Goal: Task Accomplishment & Management: Complete application form

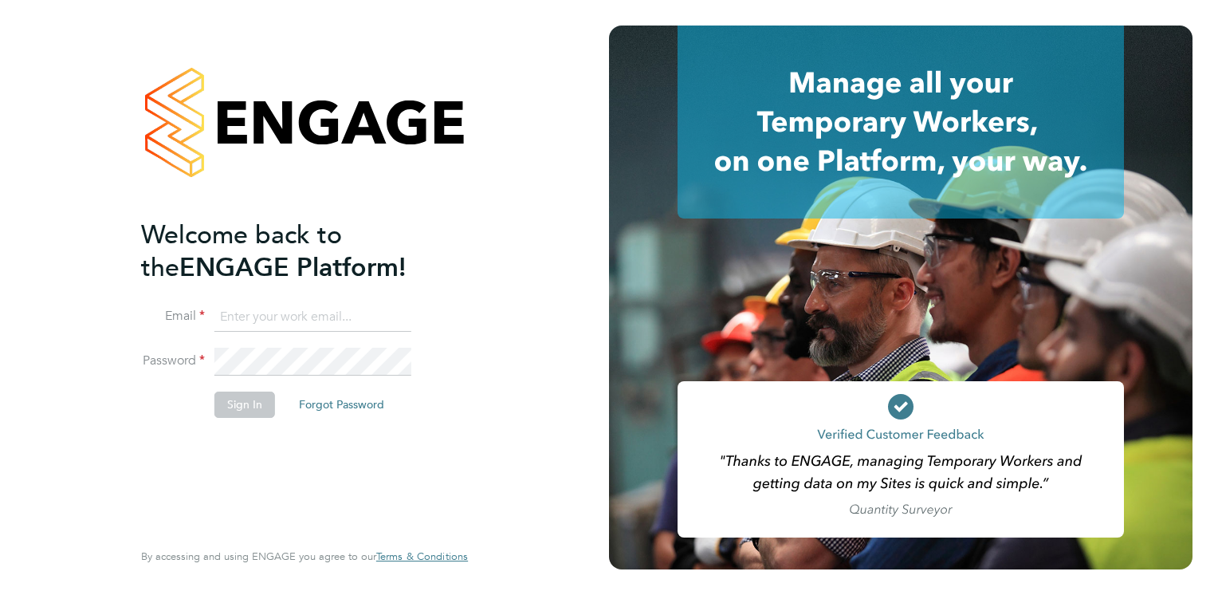
type input "[PERSON_NAME][EMAIL_ADDRESS][PERSON_NAME][DOMAIN_NAME]"
click at [226, 395] on button "Sign In" at bounding box center [244, 404] width 61 height 26
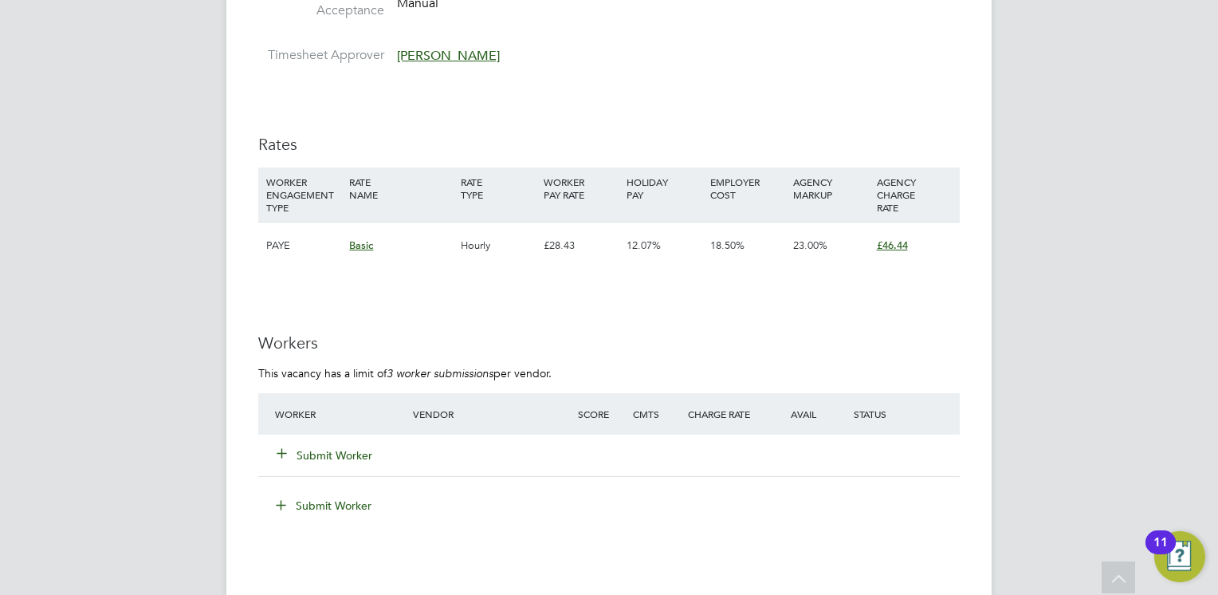
scroll to position [2710, 0]
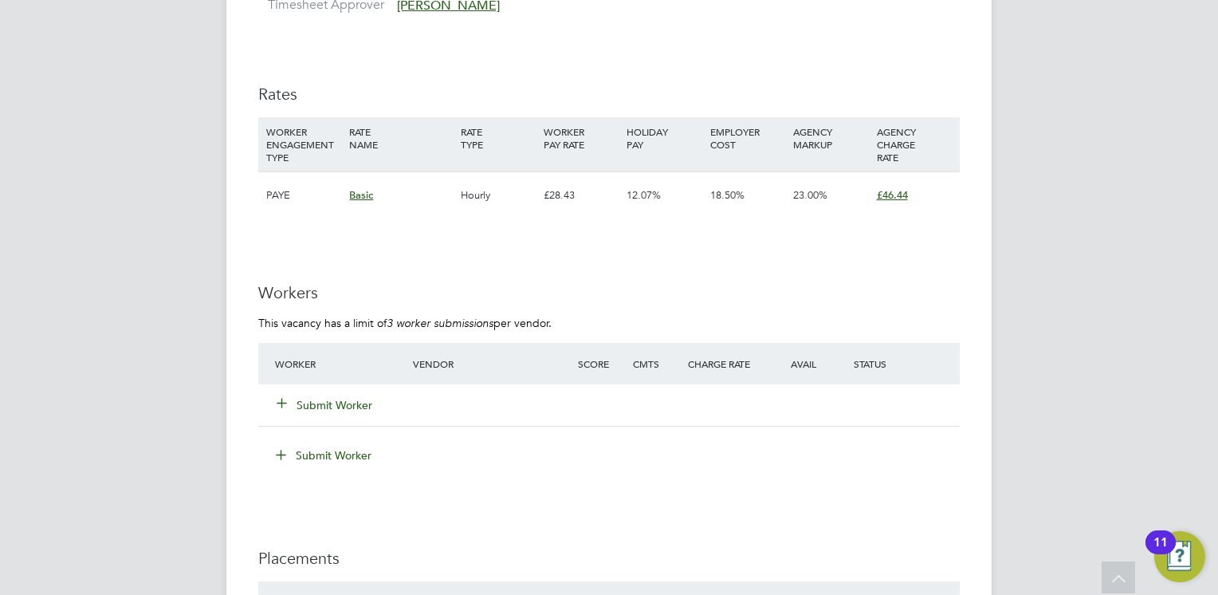
click at [335, 403] on button "Submit Worker" at bounding box center [325, 405] width 96 height 16
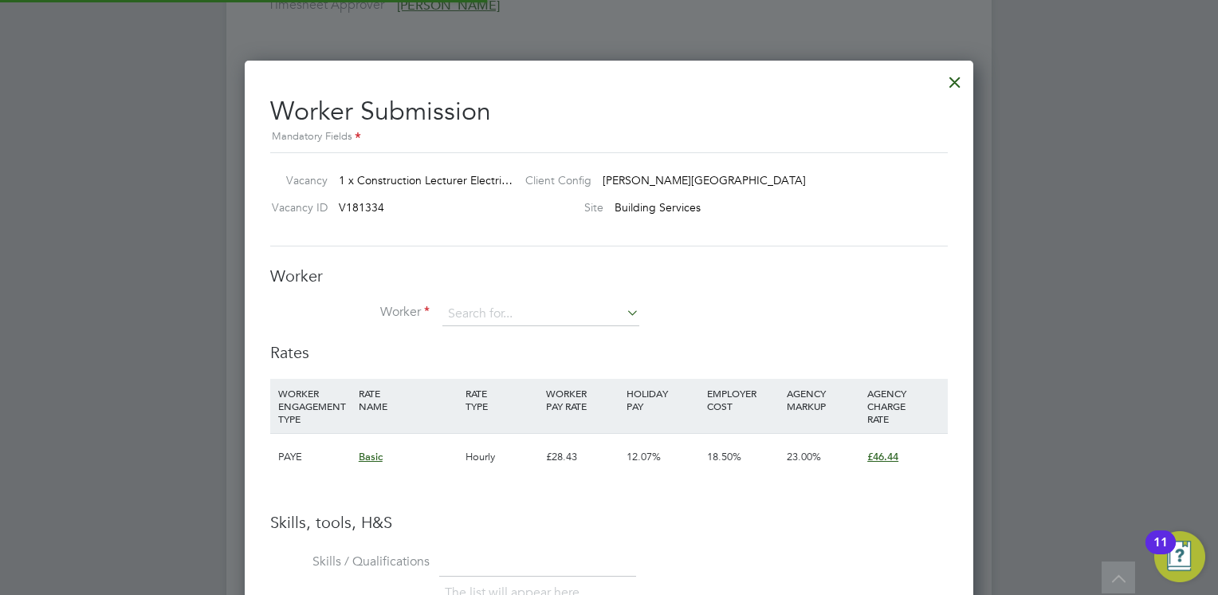
scroll to position [1004, 729]
click at [476, 301] on div "Worker Worker Worker Engagement Type" at bounding box center [609, 303] width 678 height 77
click at [501, 308] on input at bounding box center [540, 314] width 197 height 24
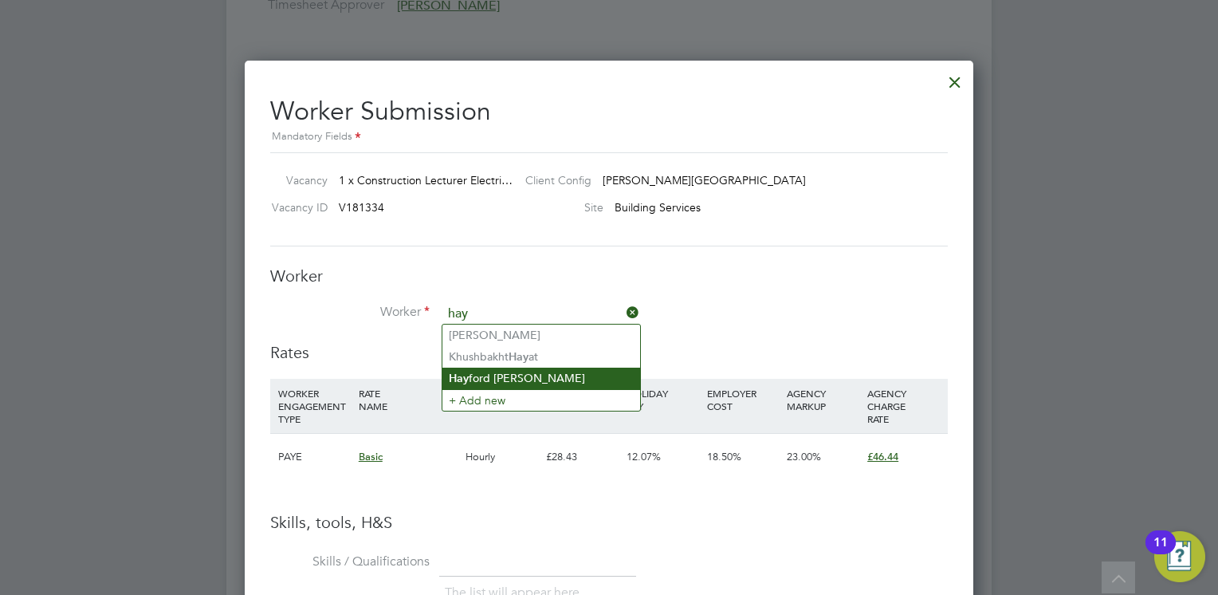
click at [505, 373] on li "Hay ford Boakye-Yiadom" at bounding box center [541, 378] width 198 height 22
type input "Hayford Boakye-Yiadom"
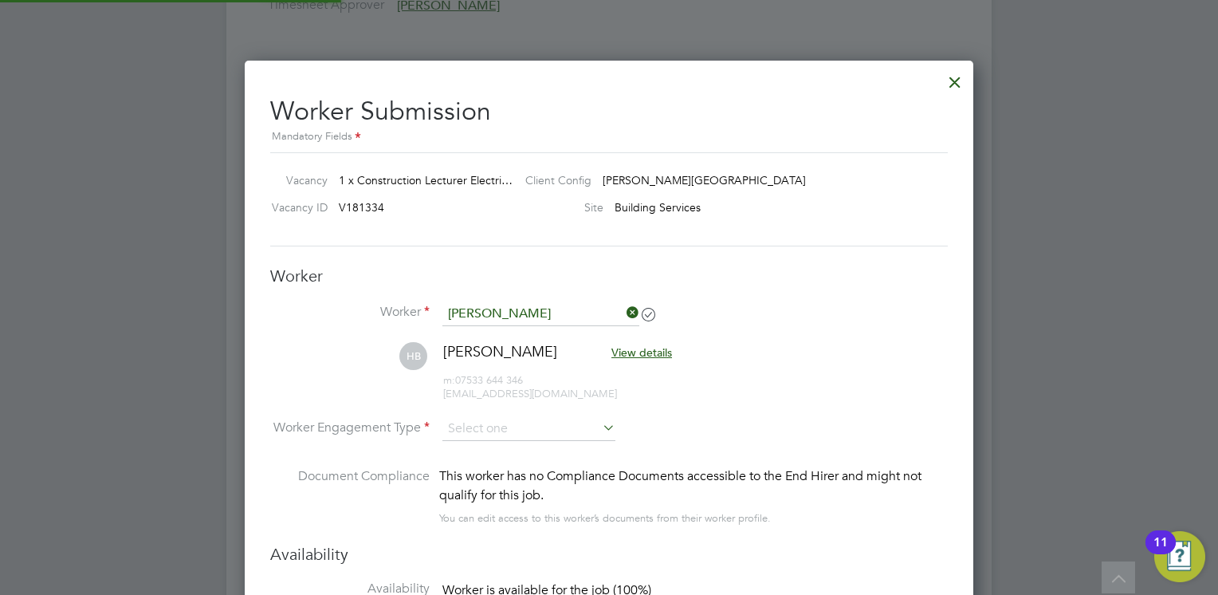
scroll to position [8, 7]
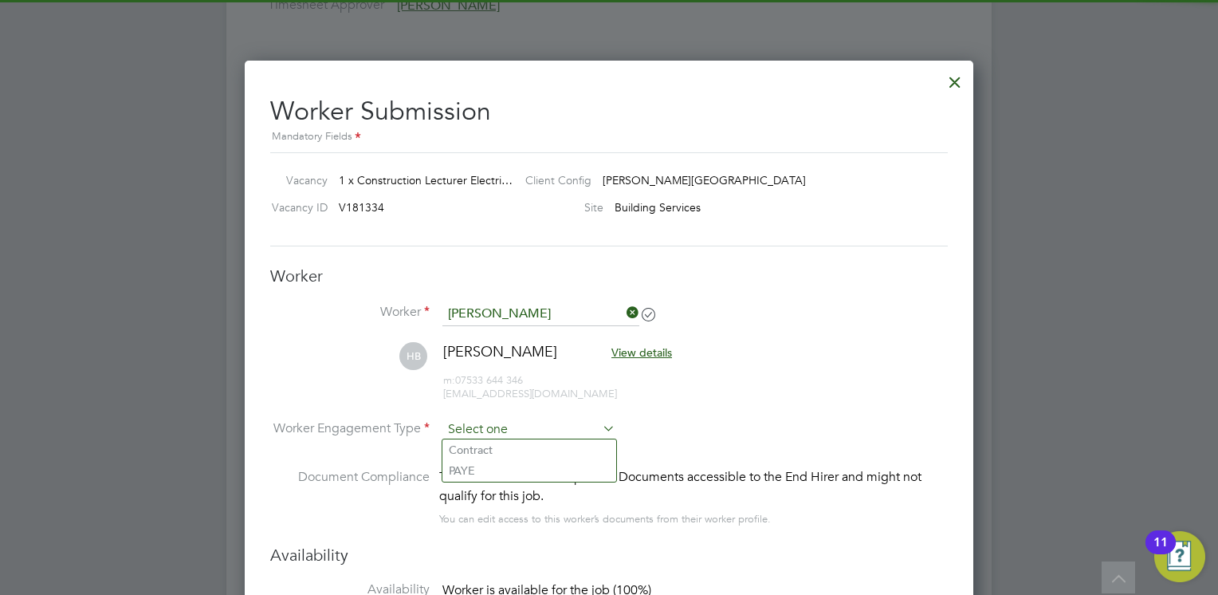
click at [505, 427] on input at bounding box center [528, 430] width 173 height 24
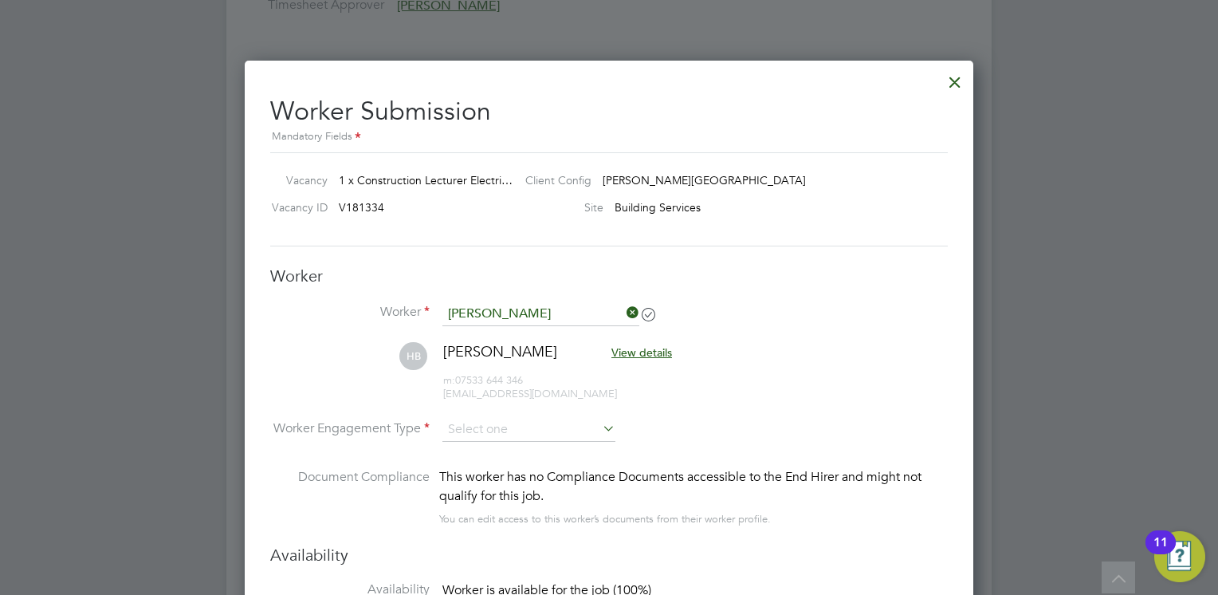
click at [485, 426] on input at bounding box center [528, 430] width 173 height 24
click at [491, 466] on li "PAYE" at bounding box center [529, 470] width 174 height 21
type input "PAYE"
click at [658, 425] on li "Worker Engagement Type PAYE" at bounding box center [609, 442] width 678 height 49
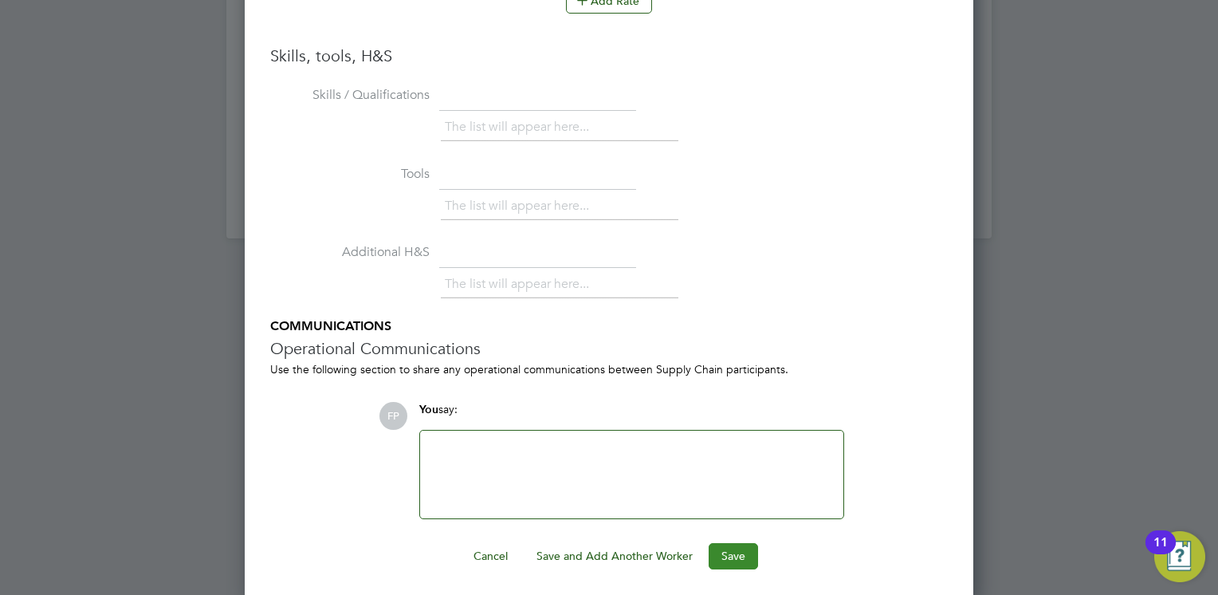
click at [731, 556] on button "Save" at bounding box center [733, 556] width 49 height 26
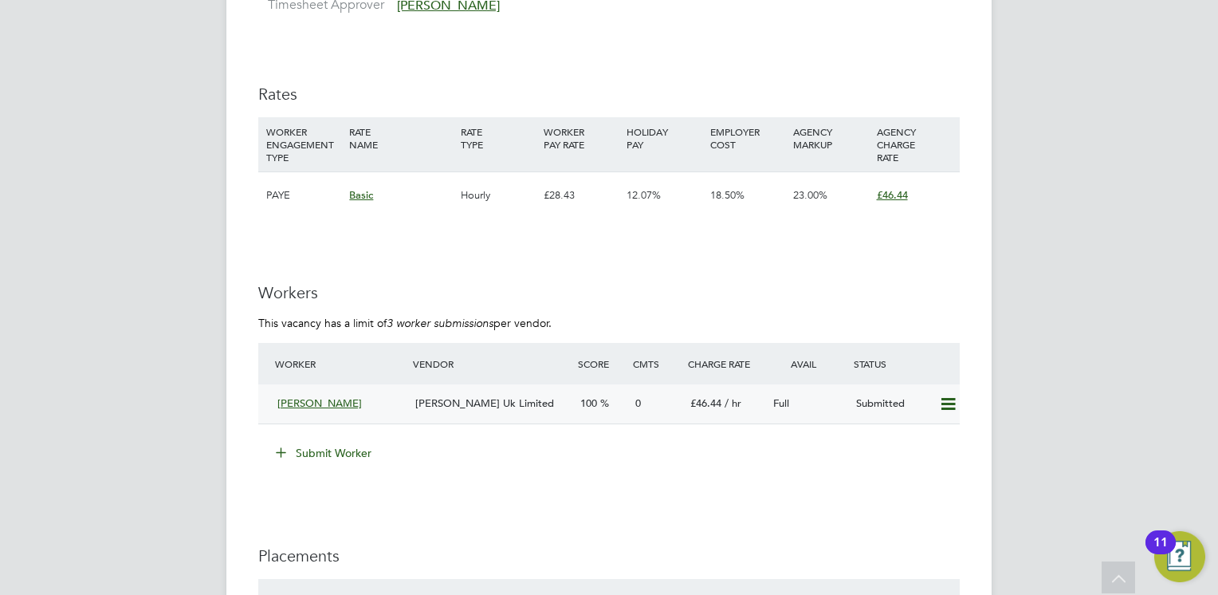
click at [843, 407] on div "Full" at bounding box center [808, 404] width 83 height 26
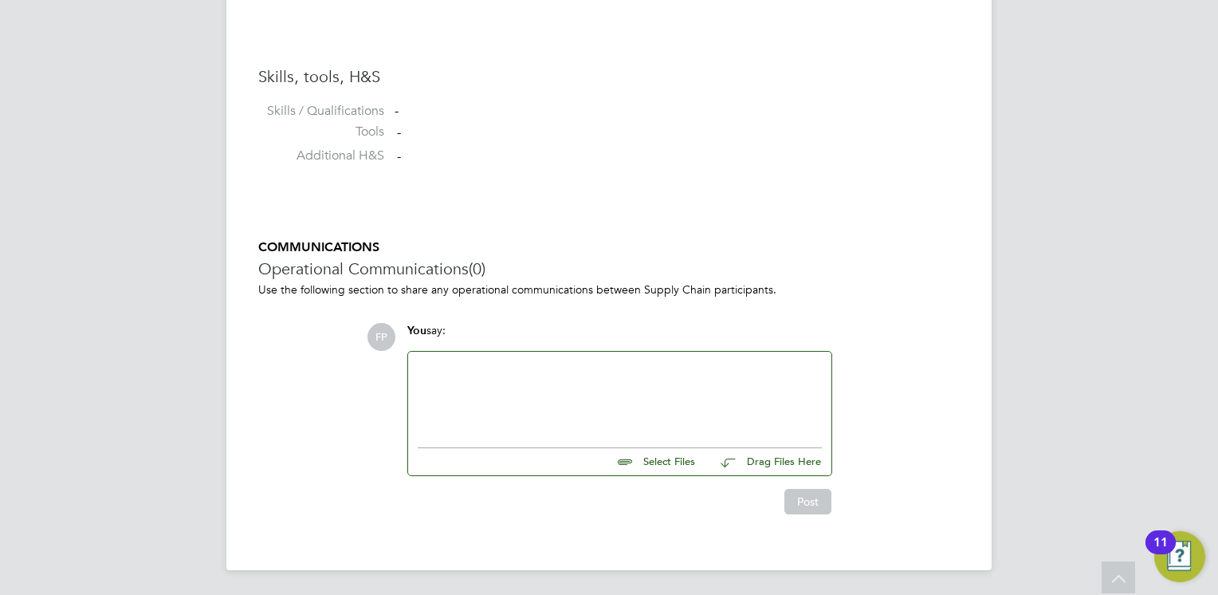
click at [677, 456] on input "file" at bounding box center [702, 459] width 239 height 22
type input "C:\fakepath\Hayford Electrical Lecturer.pdf"
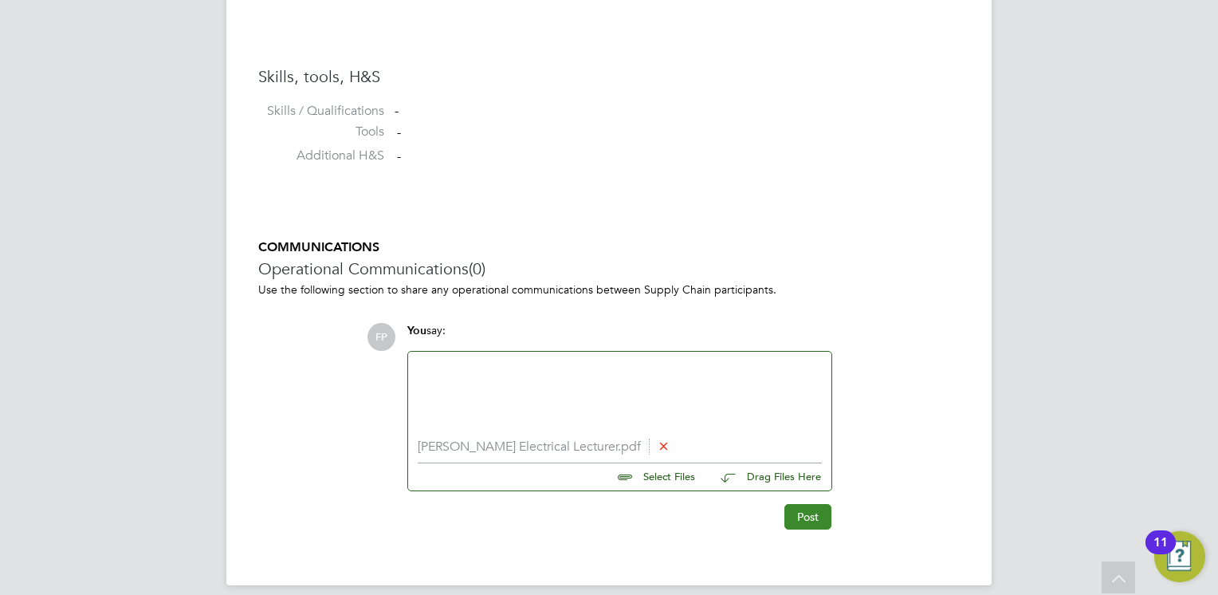
click at [819, 512] on button "Post" at bounding box center [807, 517] width 47 height 26
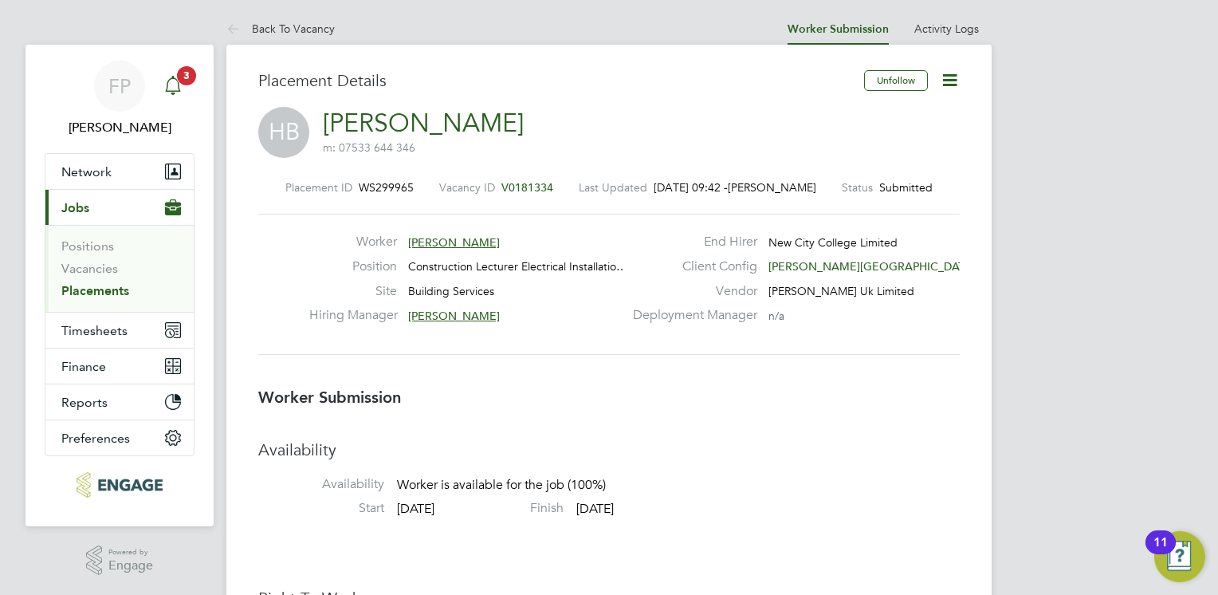
click at [187, 81] on span "3" at bounding box center [186, 75] width 19 height 19
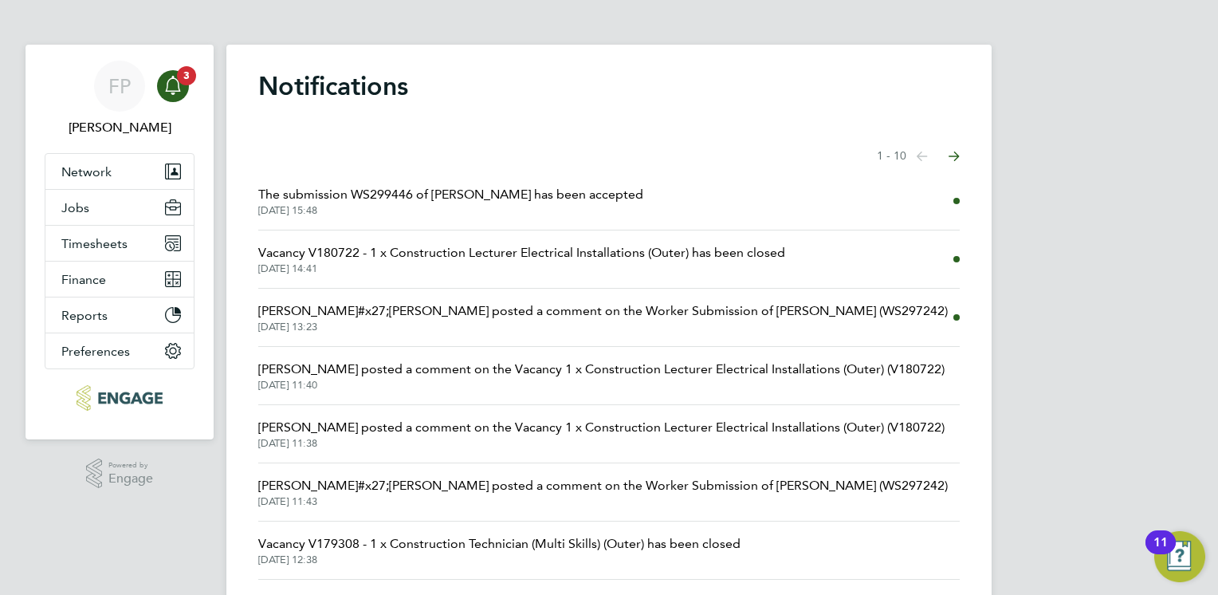
click at [478, 200] on span "The submission WS299446 of Siaf Khan has been accepted" at bounding box center [450, 194] width 385 height 19
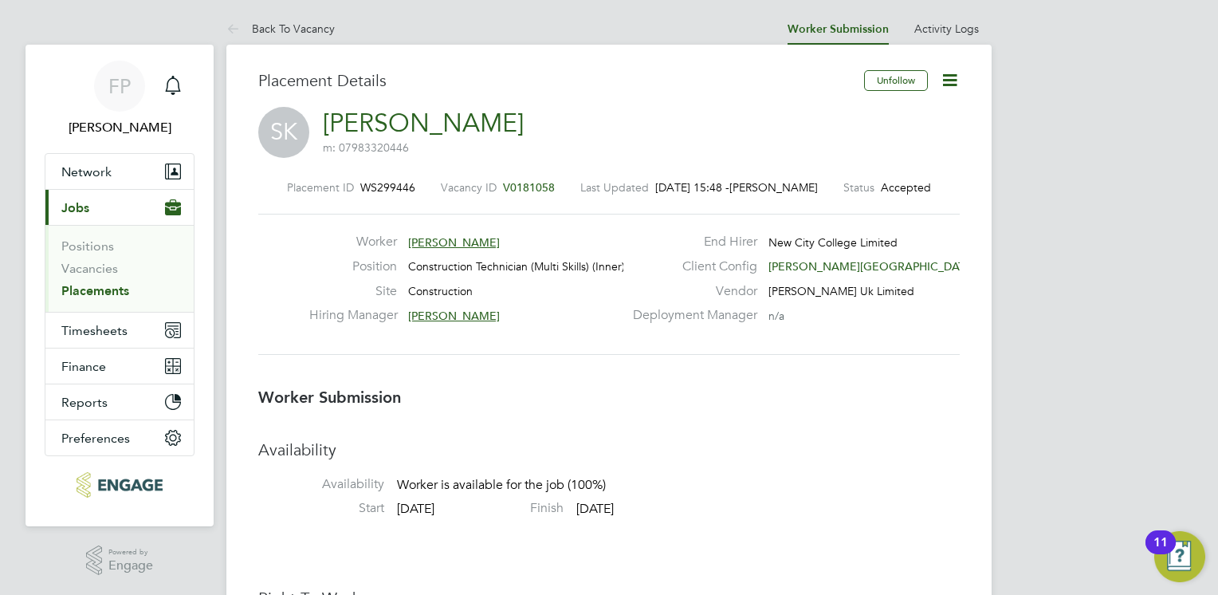
click at [945, 81] on icon at bounding box center [950, 80] width 20 height 20
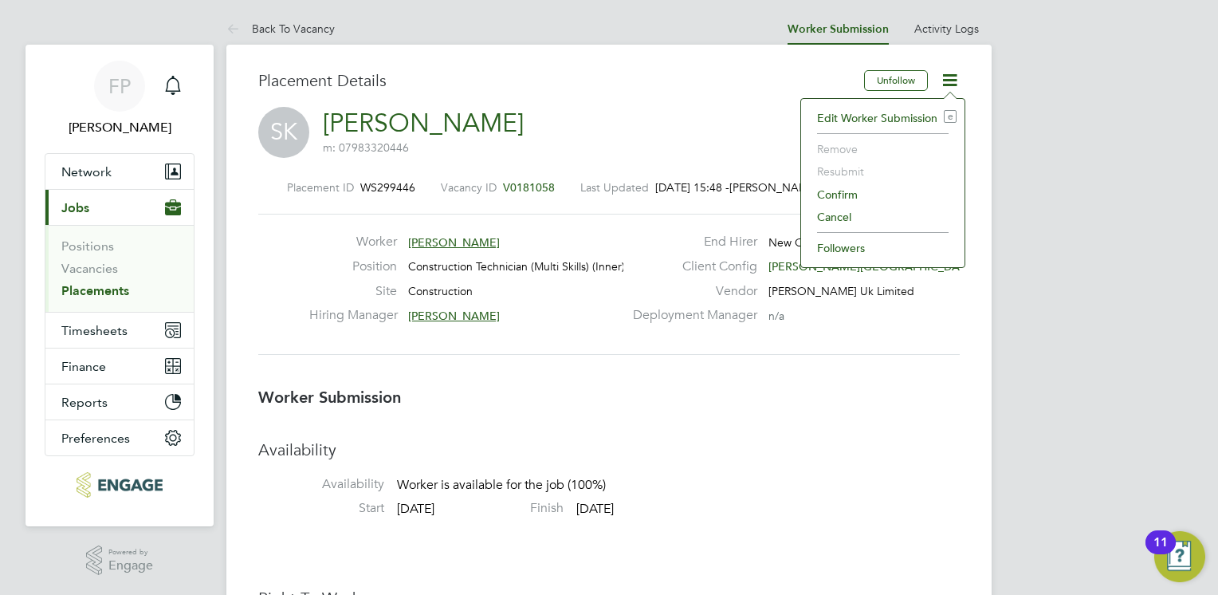
click at [902, 116] on li "Edit Worker Submission e" at bounding box center [882, 118] width 147 height 22
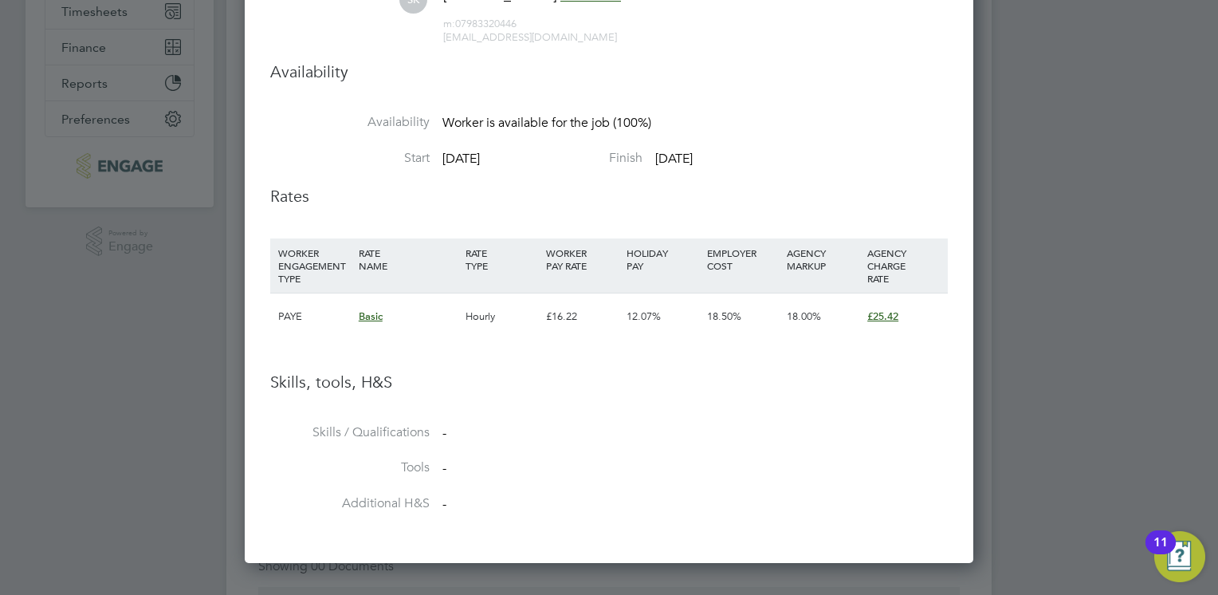
drag, startPoint x: 662, startPoint y: 317, endPoint x: 711, endPoint y: 312, distance: 49.7
click at [662, 316] on div "12.07%" at bounding box center [663, 316] width 81 height 46
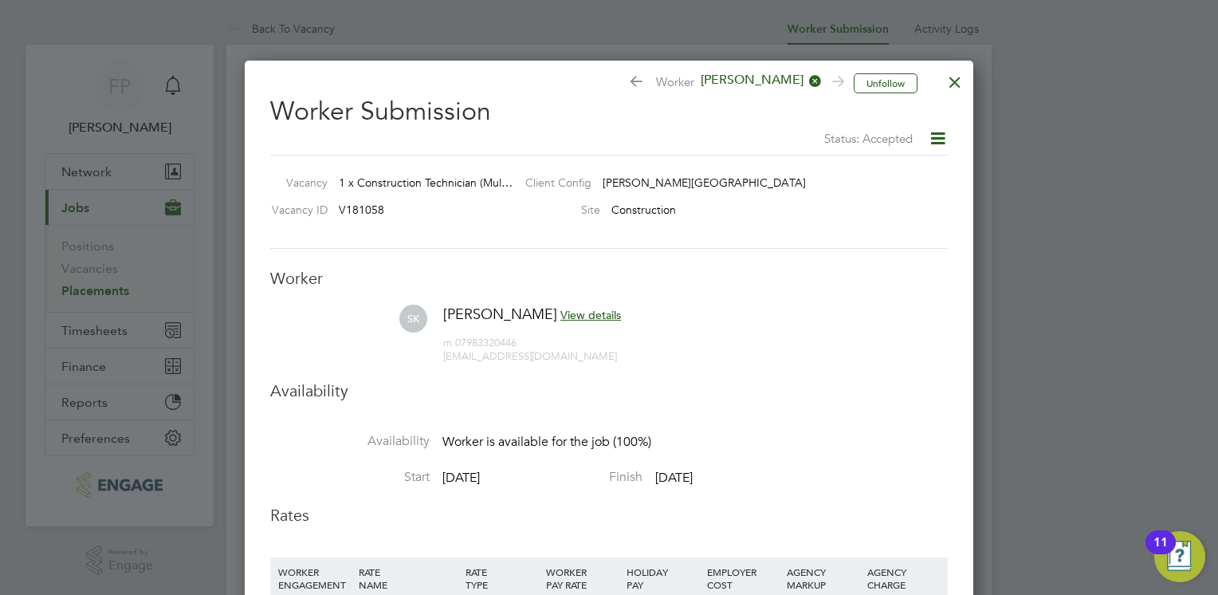
click at [941, 137] on icon at bounding box center [938, 138] width 20 height 20
click at [741, 247] on div "Vacancy 1 x Construction Technician (Mul… Client Config Hackney Campus Vacancy …" at bounding box center [609, 202] width 678 height 94
click at [955, 84] on div at bounding box center [955, 78] width 29 height 29
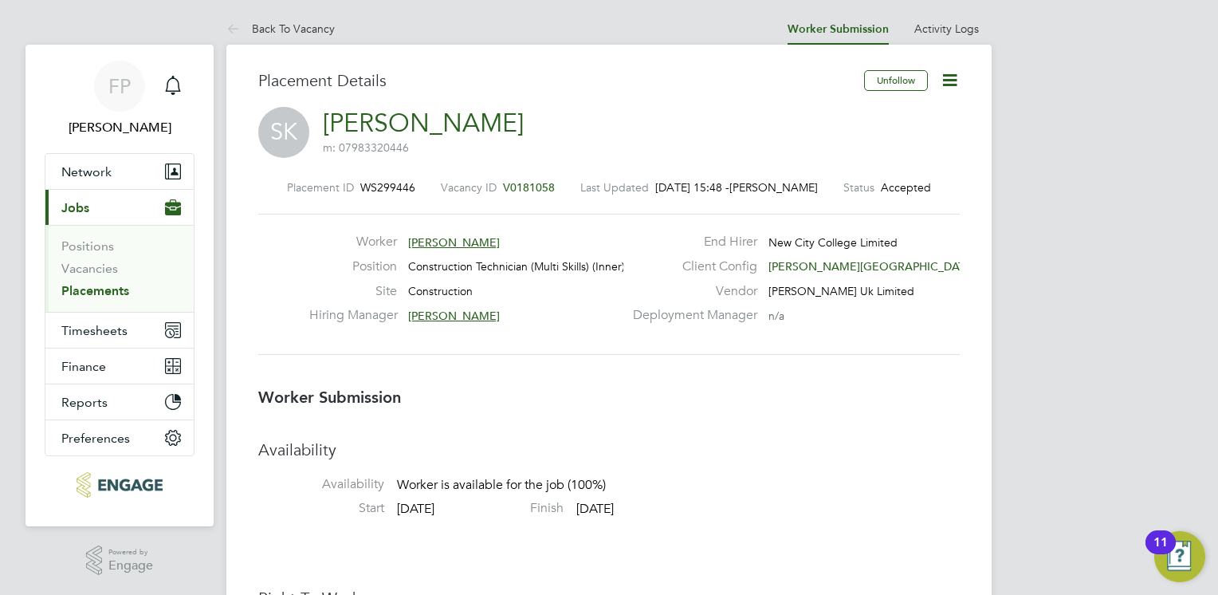
click at [957, 78] on icon at bounding box center [950, 80] width 20 height 20
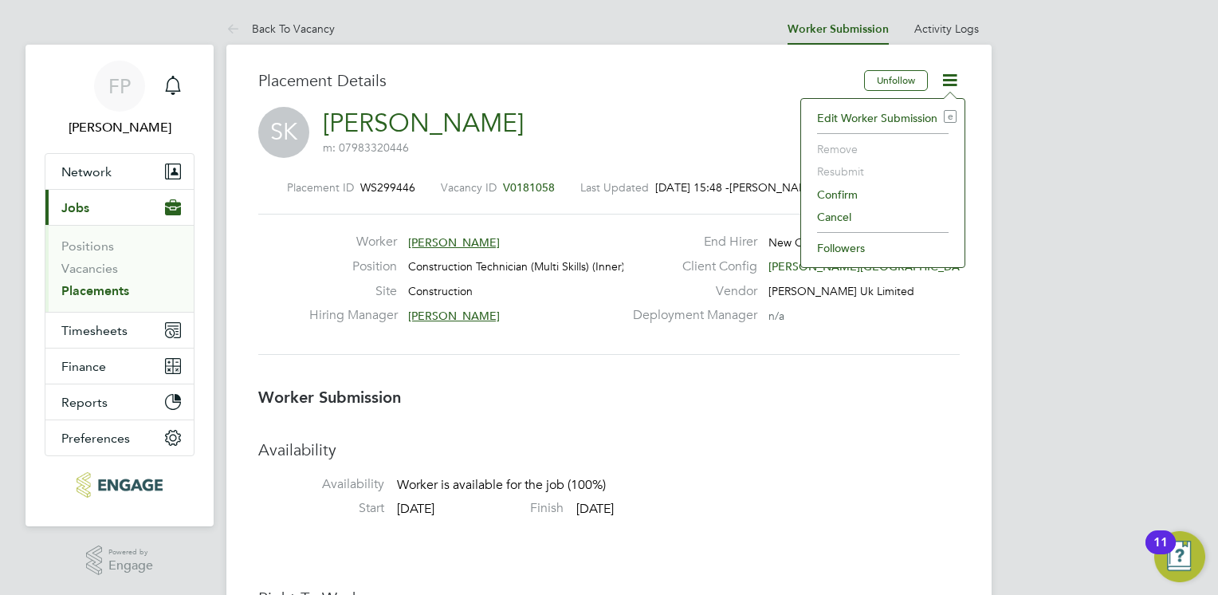
click at [874, 116] on li "Edit Worker Submission e" at bounding box center [882, 118] width 147 height 22
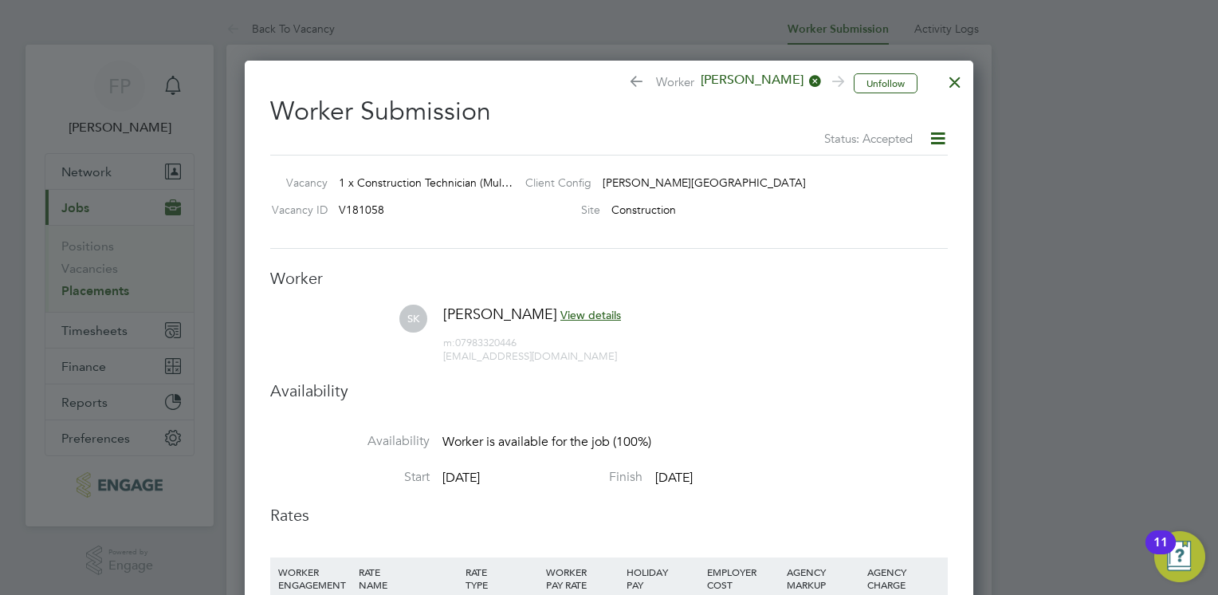
click at [941, 146] on icon at bounding box center [938, 138] width 20 height 20
drag, startPoint x: 781, startPoint y: 214, endPoint x: 689, endPoint y: 372, distance: 183.6
click at [780, 214] on div "Site Construction" at bounding box center [720, 214] width 414 height 24
click at [962, 75] on div at bounding box center [955, 78] width 29 height 29
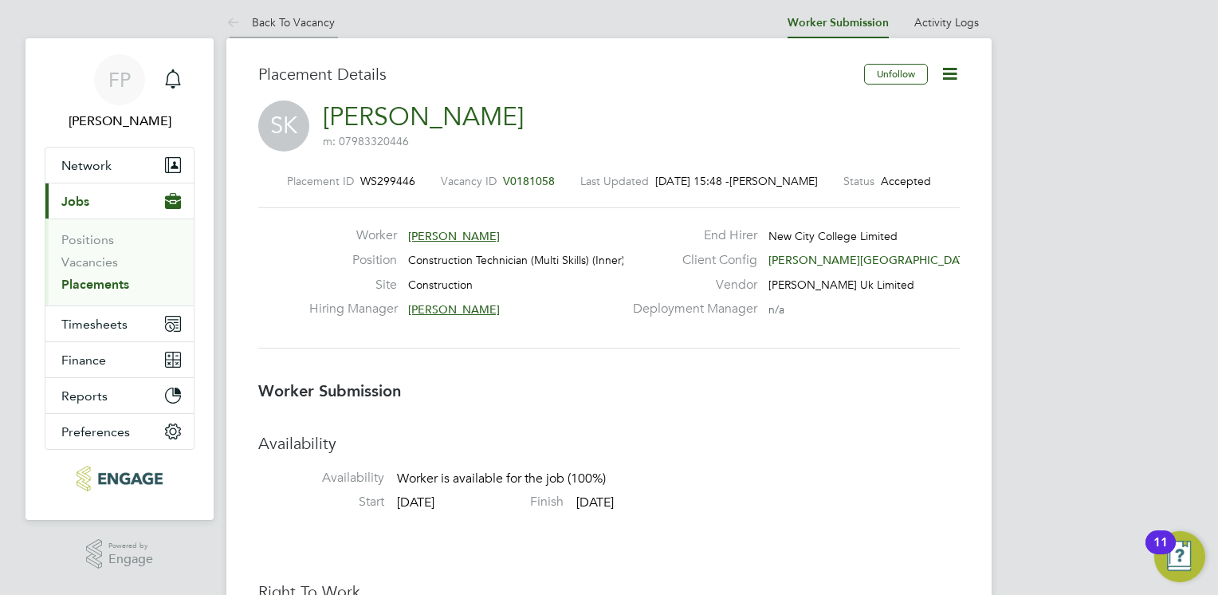
click at [227, 26] on icon at bounding box center [236, 24] width 20 height 20
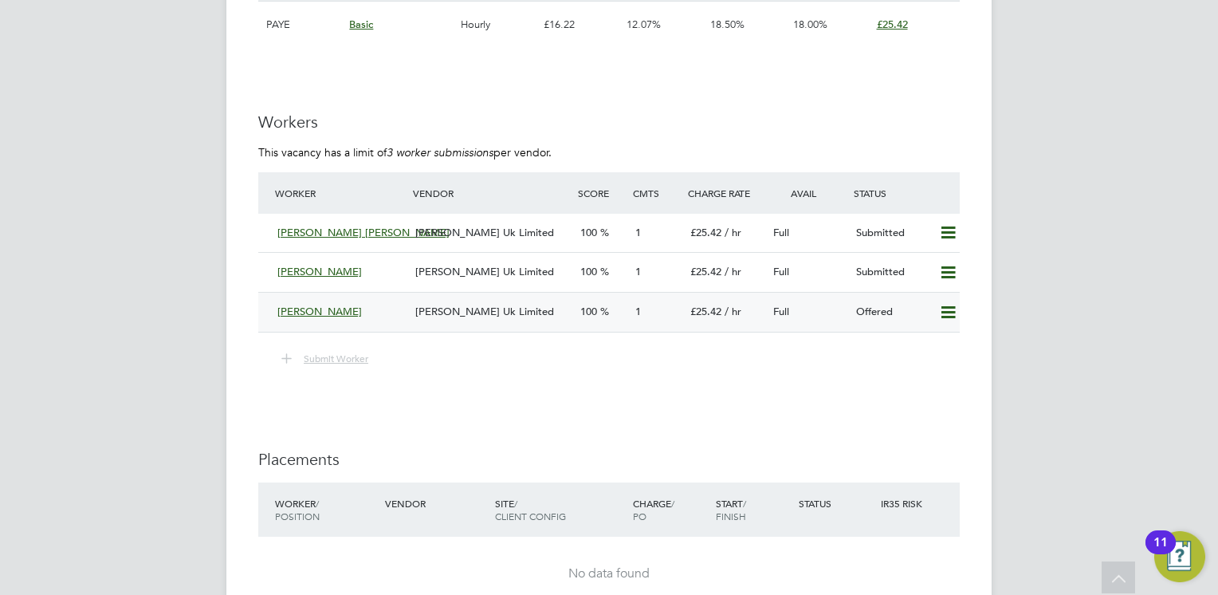
click at [615, 317] on div "100" at bounding box center [601, 312] width 55 height 26
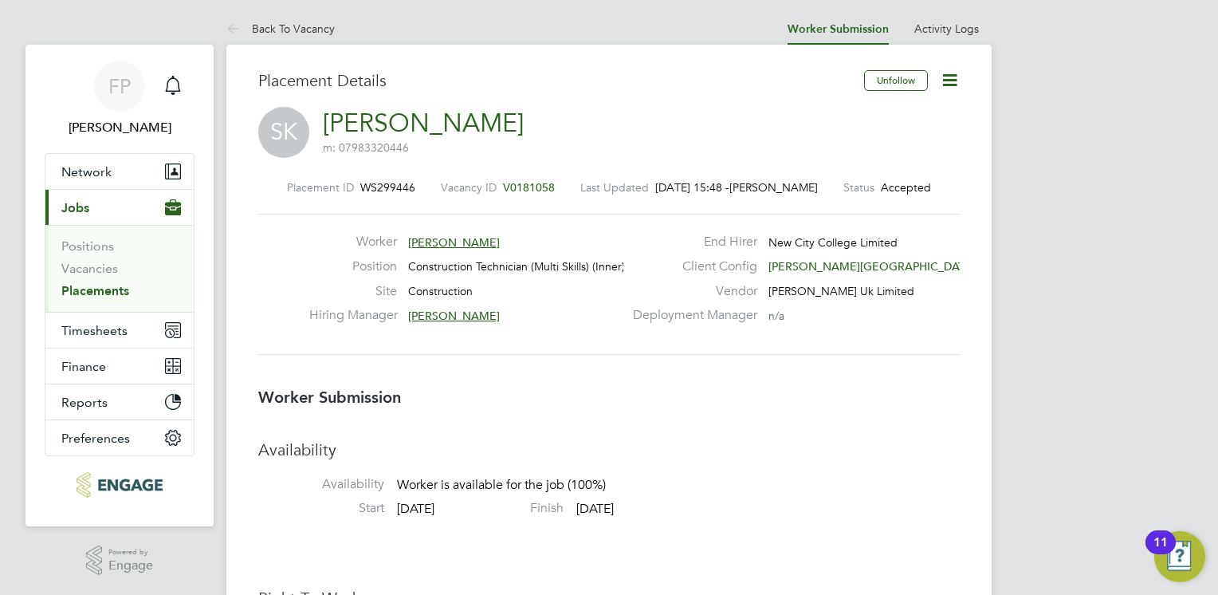
click at [960, 77] on icon at bounding box center [950, 80] width 20 height 20
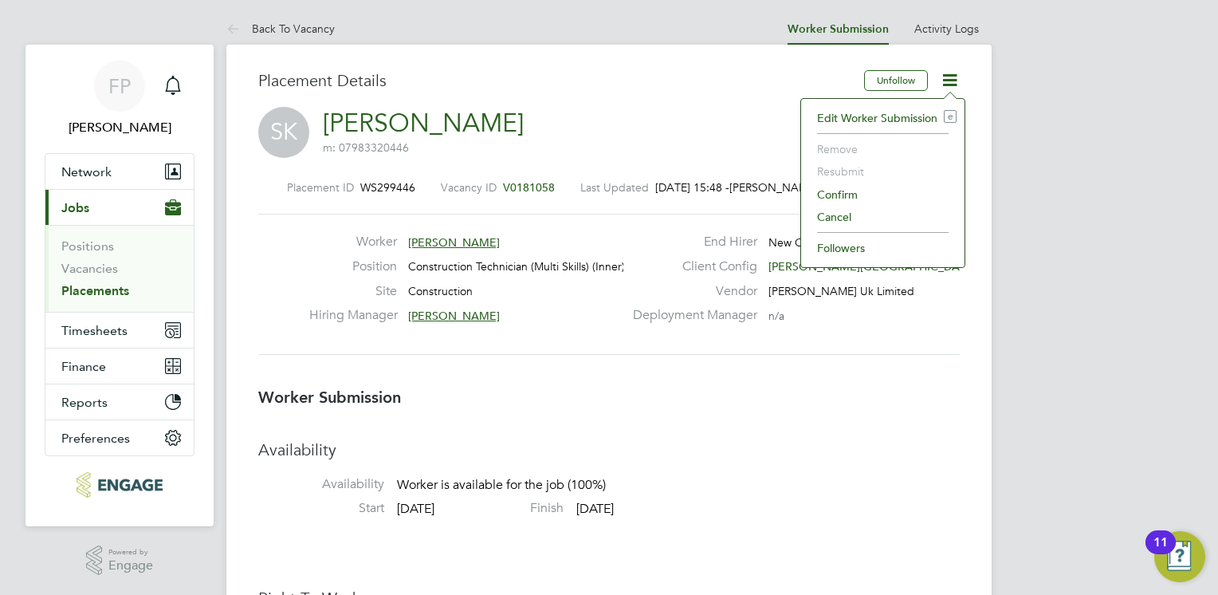
click at [845, 116] on li "Edit Worker Submission e" at bounding box center [882, 118] width 147 height 22
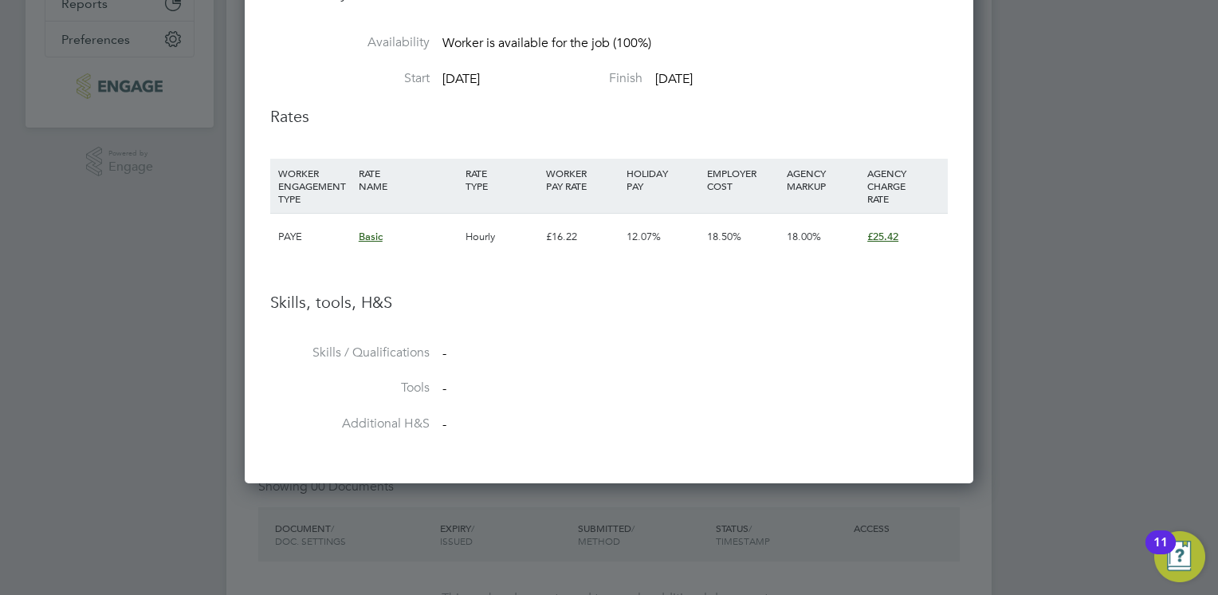
drag, startPoint x: 579, startPoint y: 216, endPoint x: 591, endPoint y: 237, distance: 24.3
click at [580, 216] on div "£16.22" at bounding box center [582, 237] width 81 height 46
click at [596, 240] on div "£16.22" at bounding box center [582, 237] width 81 height 46
click at [599, 243] on div "£16.22" at bounding box center [582, 237] width 81 height 46
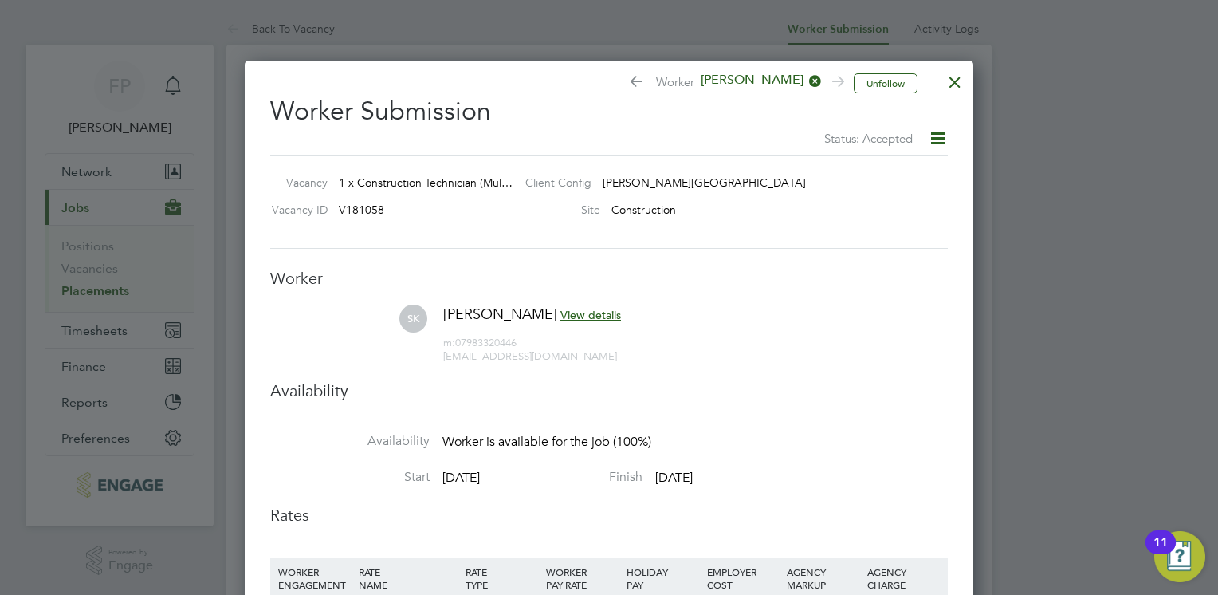
click at [1038, 165] on div at bounding box center [609, 297] width 1218 height 595
click at [953, 81] on div at bounding box center [955, 78] width 29 height 29
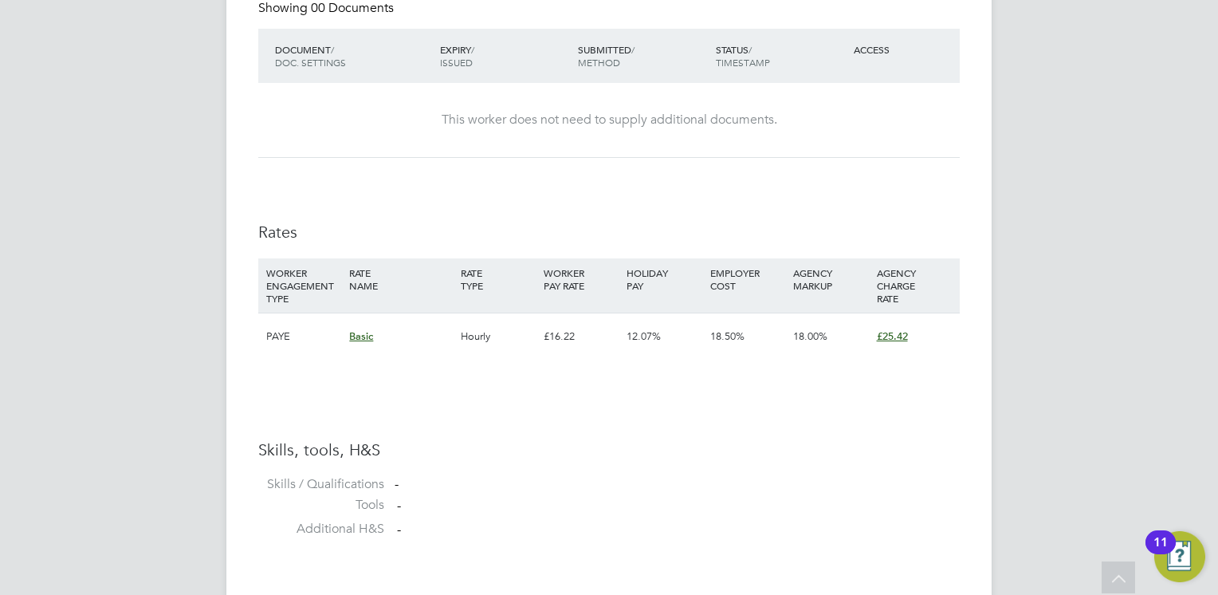
click at [542, 341] on div "£16.22" at bounding box center [581, 336] width 83 height 46
click at [547, 335] on div "£16.22" at bounding box center [581, 336] width 83 height 46
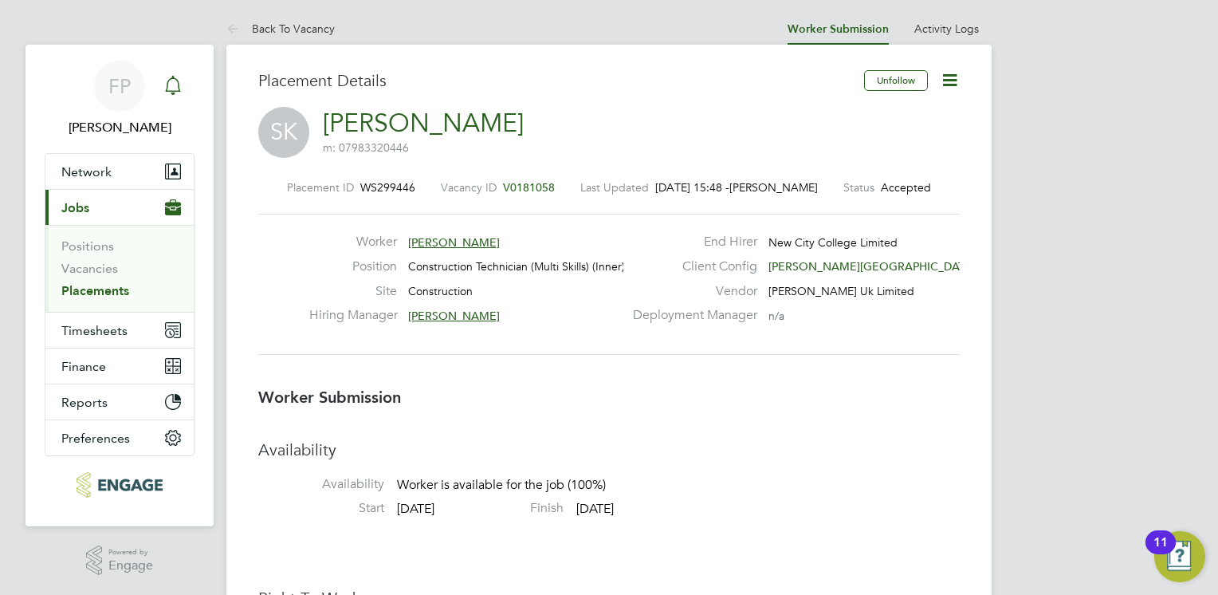
click at [163, 86] on div "Main navigation" at bounding box center [173, 86] width 32 height 32
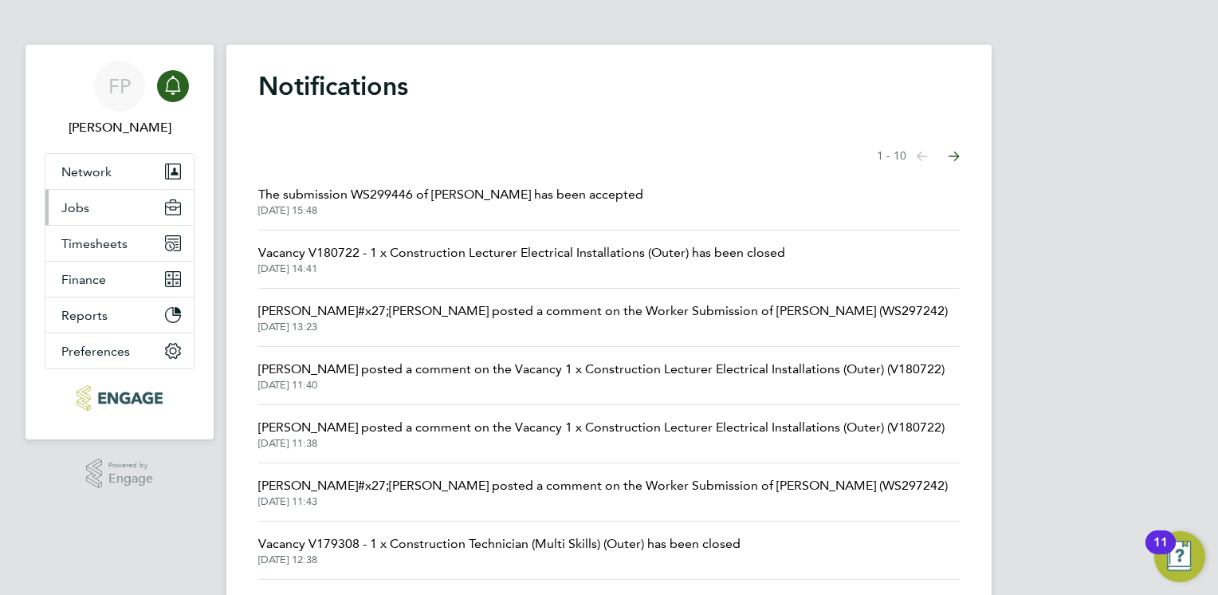
click at [85, 218] on button "Jobs" at bounding box center [119, 207] width 148 height 35
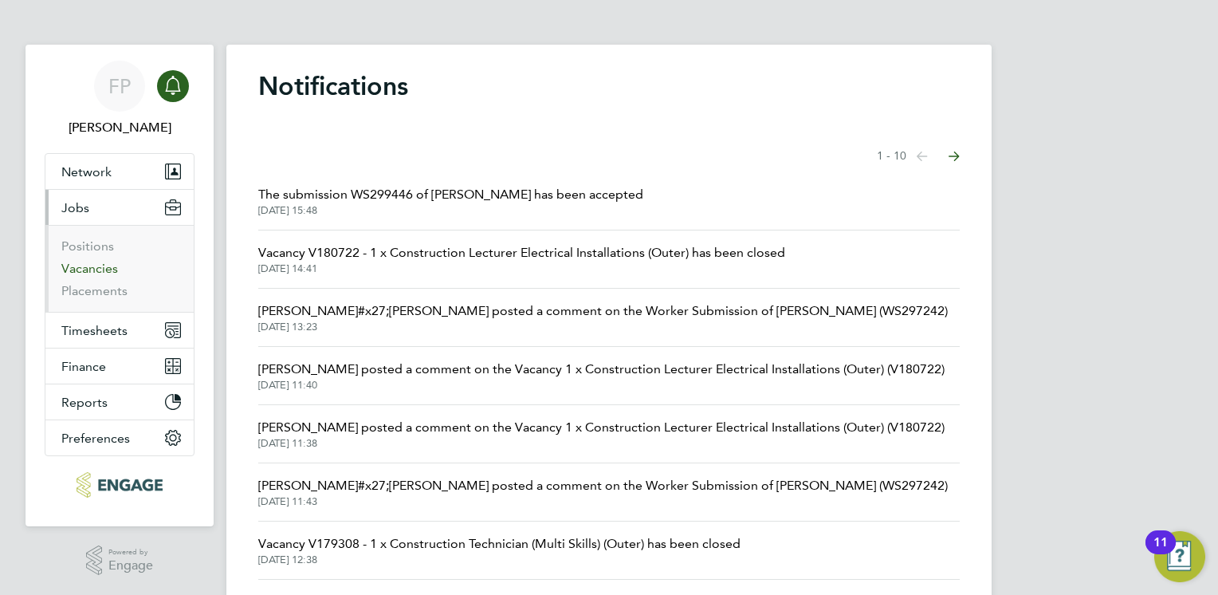
click at [100, 271] on link "Vacancies" at bounding box center [89, 268] width 57 height 15
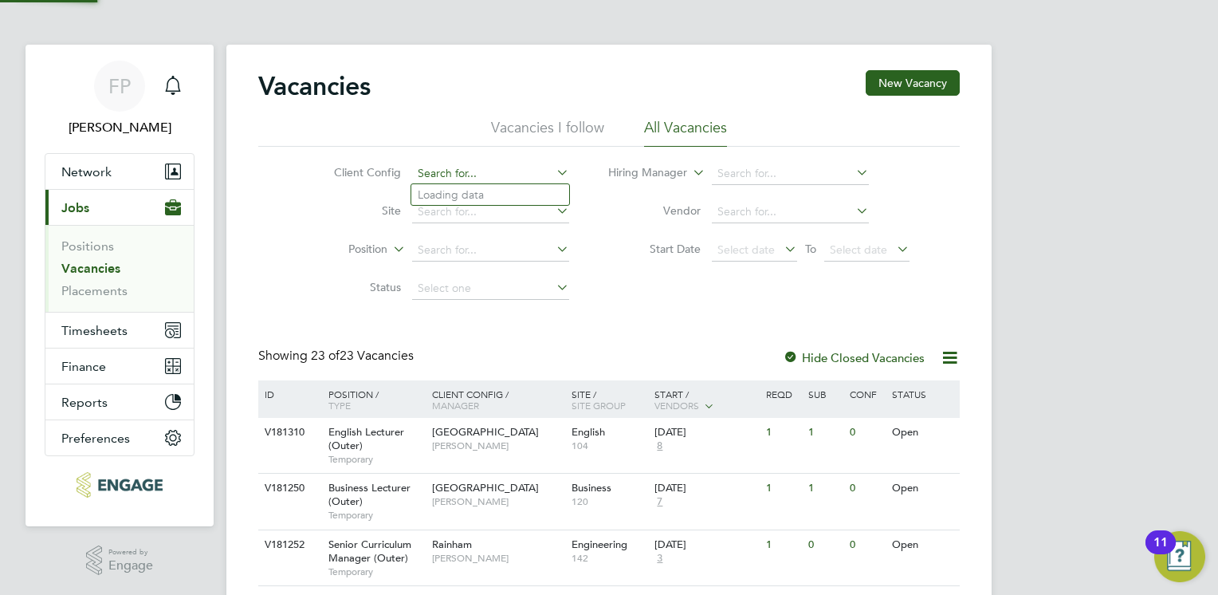
click at [461, 174] on input at bounding box center [490, 174] width 157 height 22
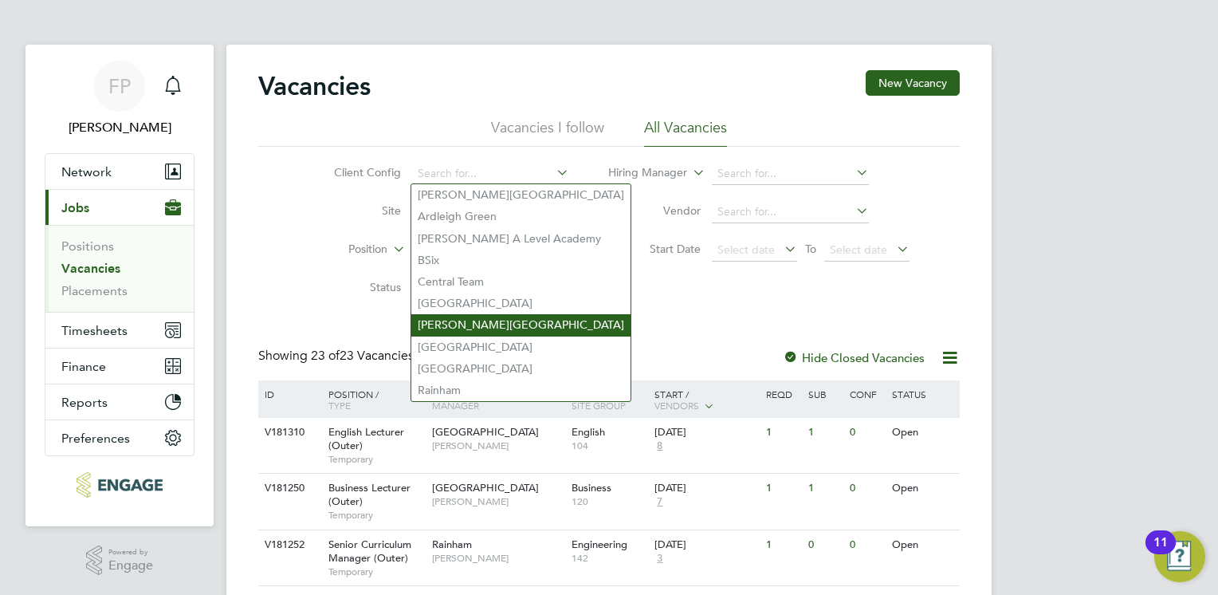
click at [482, 327] on li "Hackney Campus" at bounding box center [520, 325] width 219 height 22
type input "Hackney Campus"
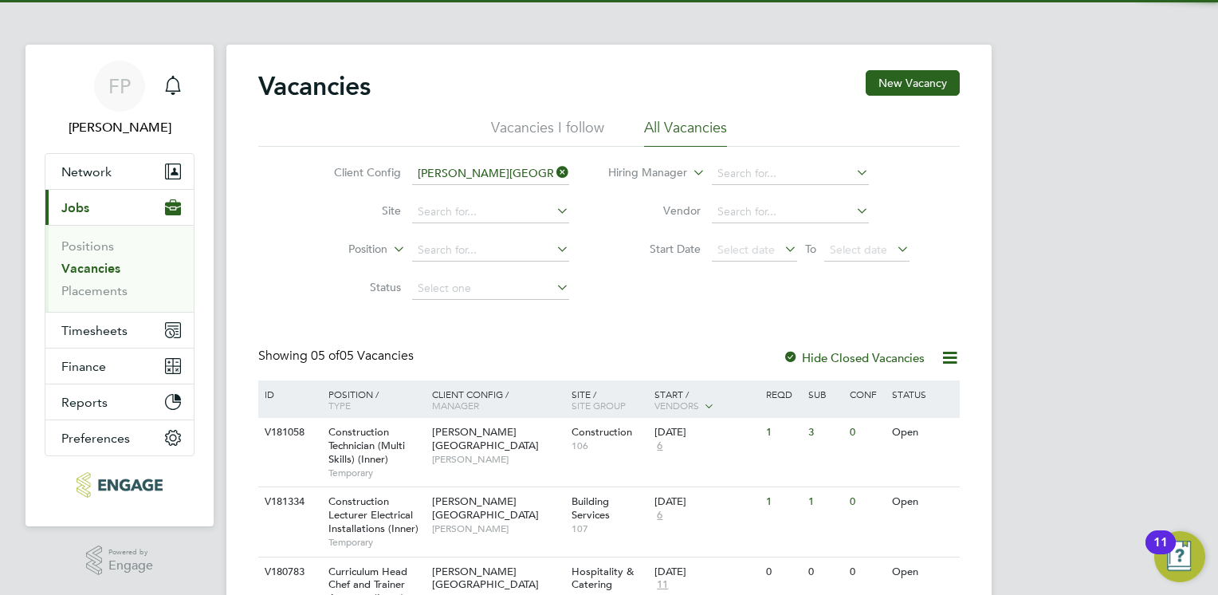
scroll to position [159, 0]
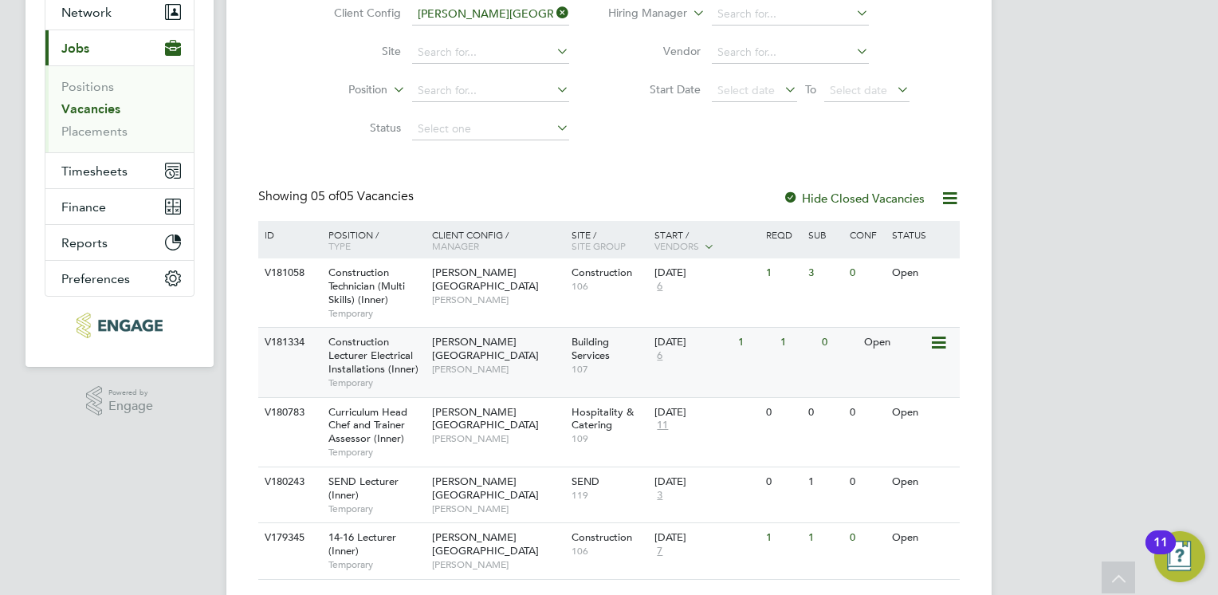
click at [389, 371] on span "Construction Lecturer Electrical Installations (Inner)" at bounding box center [373, 355] width 90 height 41
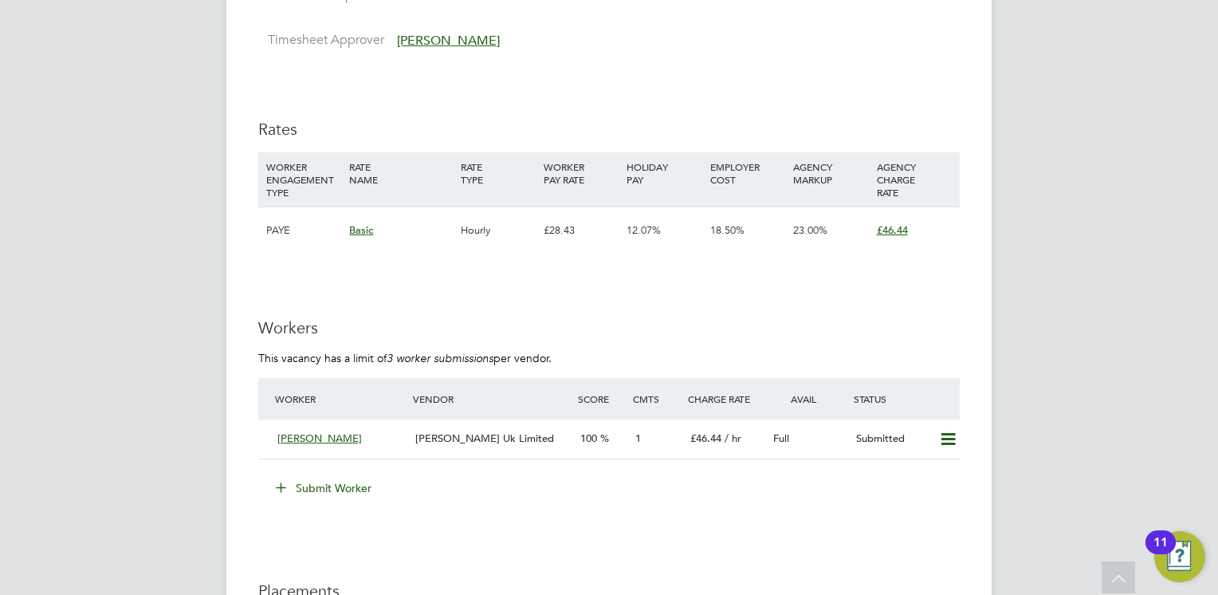
scroll to position [2790, 0]
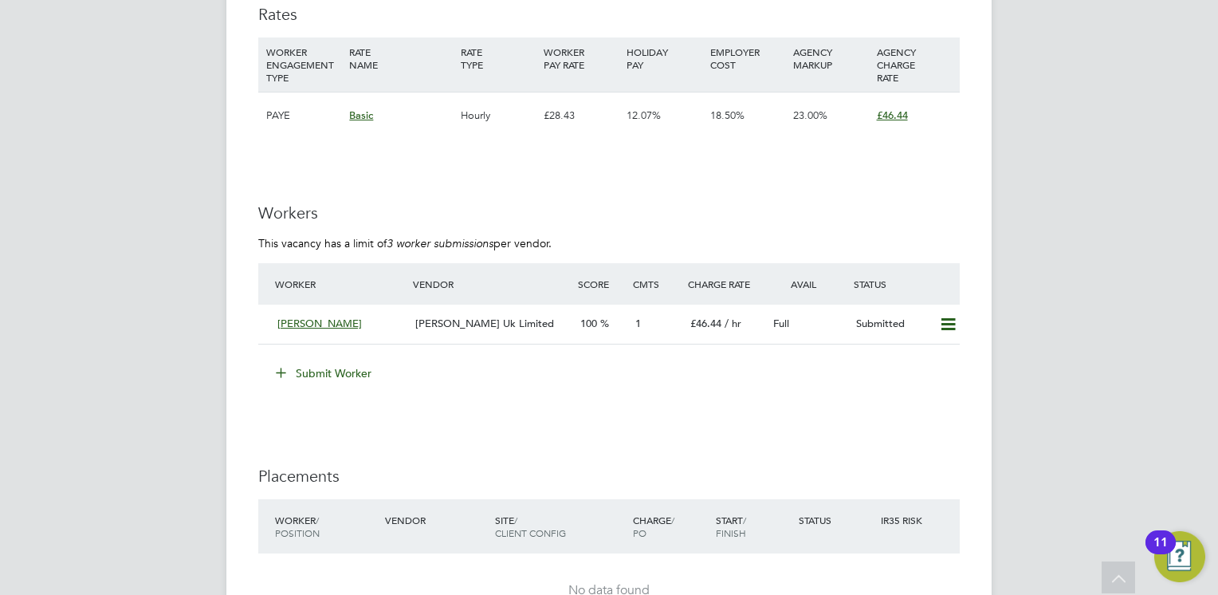
click at [347, 375] on button "Submit Worker" at bounding box center [325, 373] width 120 height 26
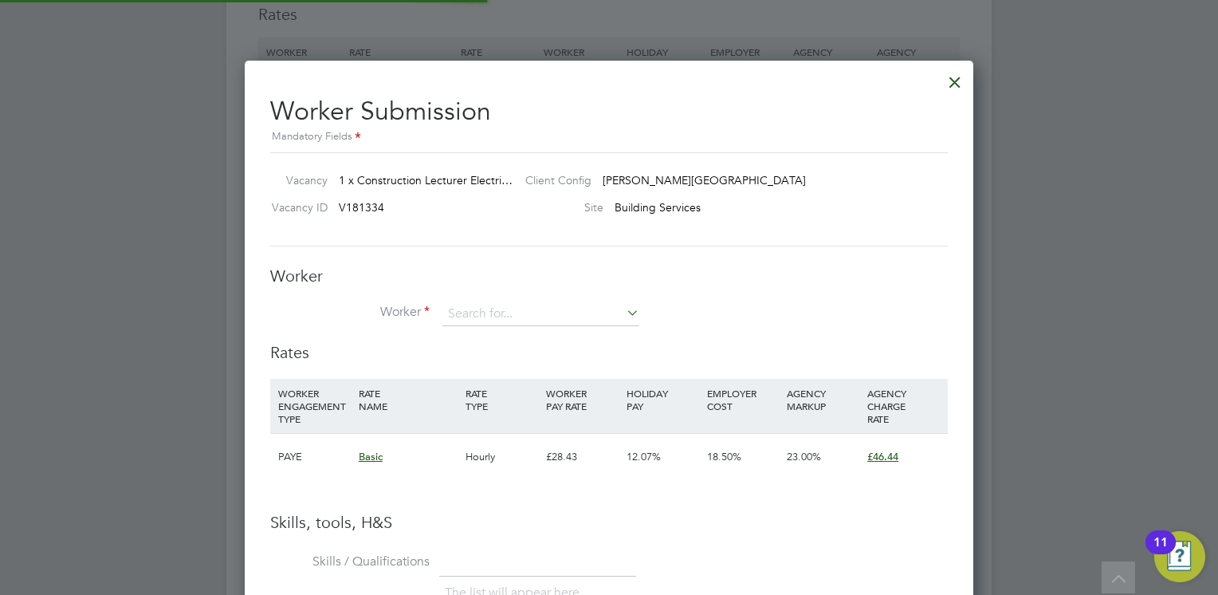
scroll to position [1004, 729]
click at [517, 304] on input at bounding box center [540, 314] width 197 height 24
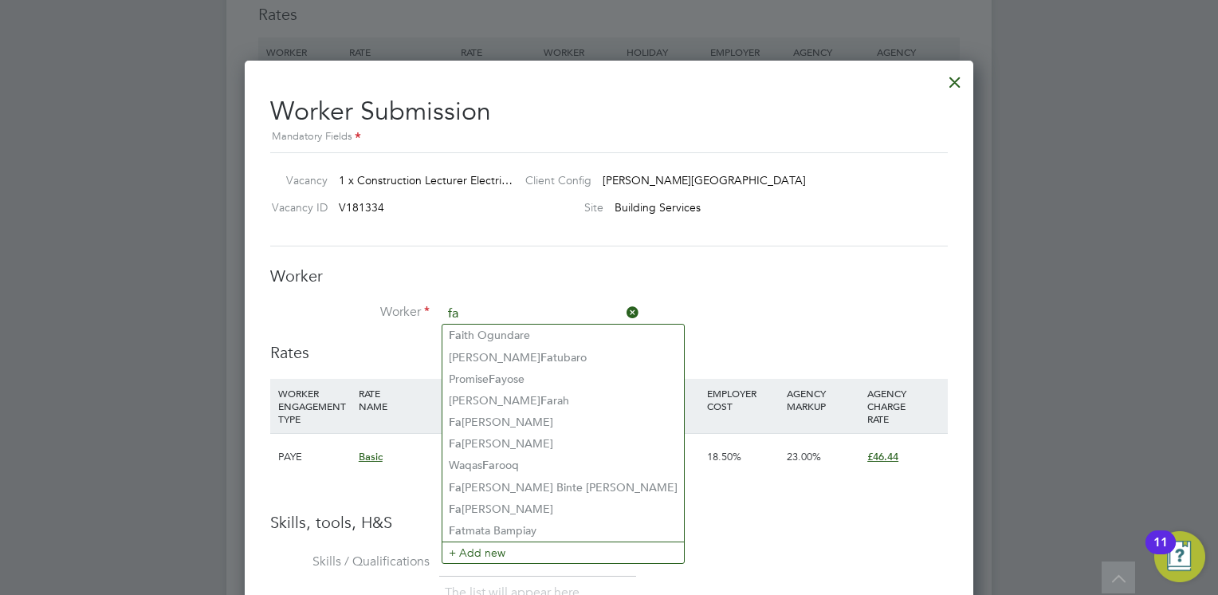
type input "f"
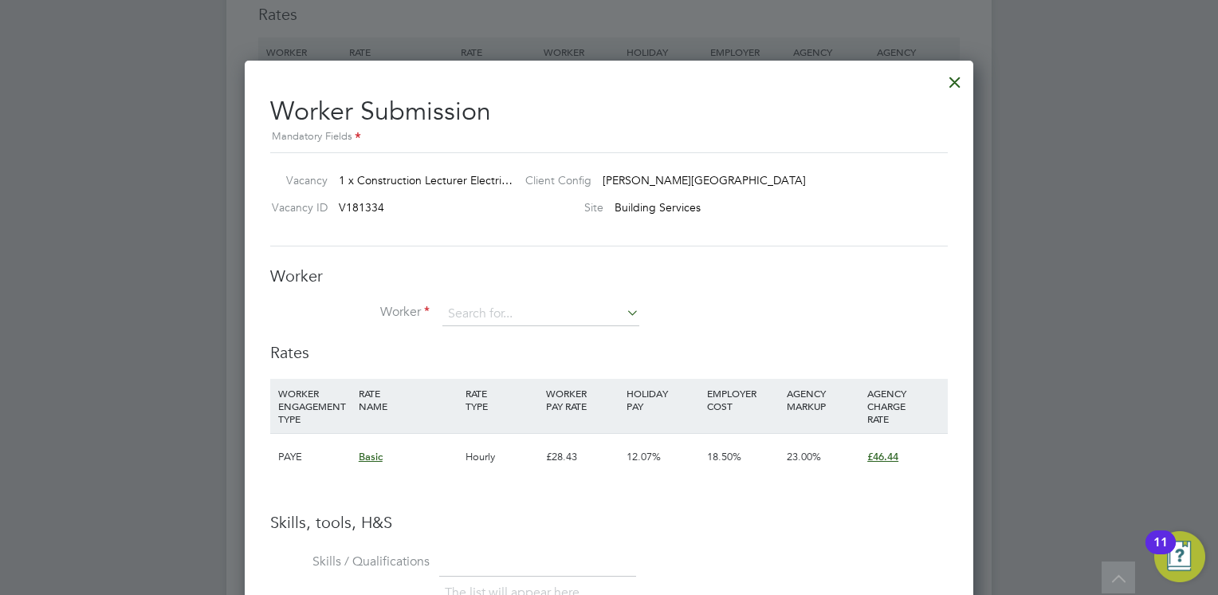
click at [493, 561] on ul "Mark Clive Eaton Robert Maynard Alan Cutts Michael Hennigan (H000314915) Iqbal …" at bounding box center [542, 444] width 201 height 240
click at [508, 316] on input at bounding box center [540, 314] width 197 height 24
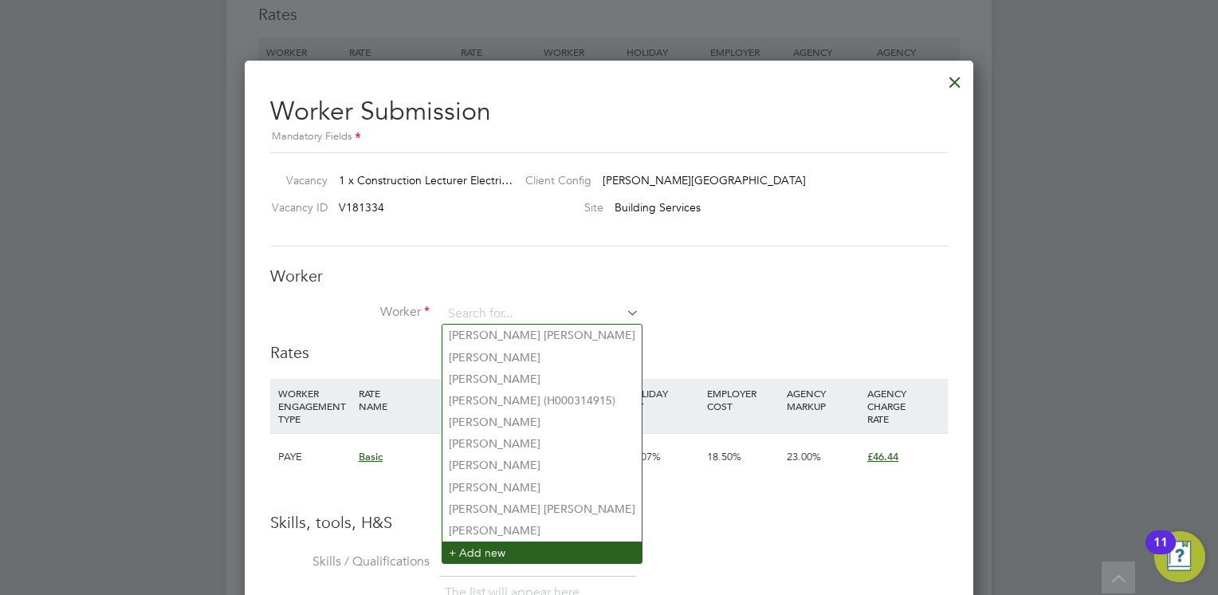
click at [462, 547] on li "+ Add new" at bounding box center [541, 552] width 199 height 22
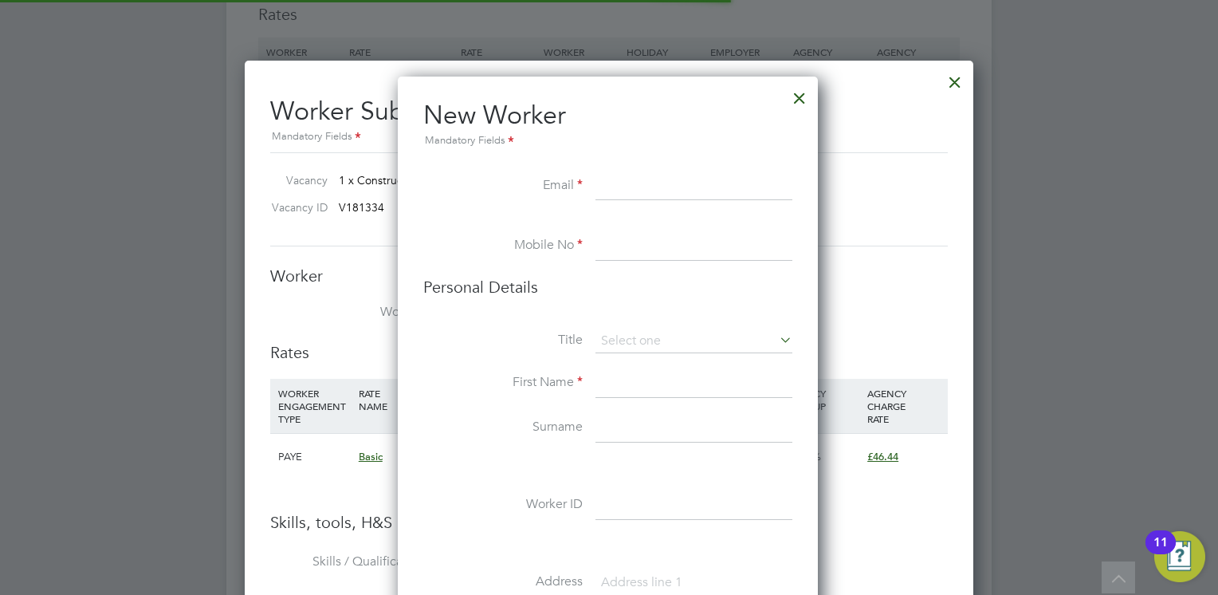
scroll to position [1342, 422]
click at [696, 182] on input at bounding box center [693, 186] width 197 height 29
click at [632, 182] on input at bounding box center [693, 186] width 197 height 29
paste input "fakharbhatti966@gmail.com"
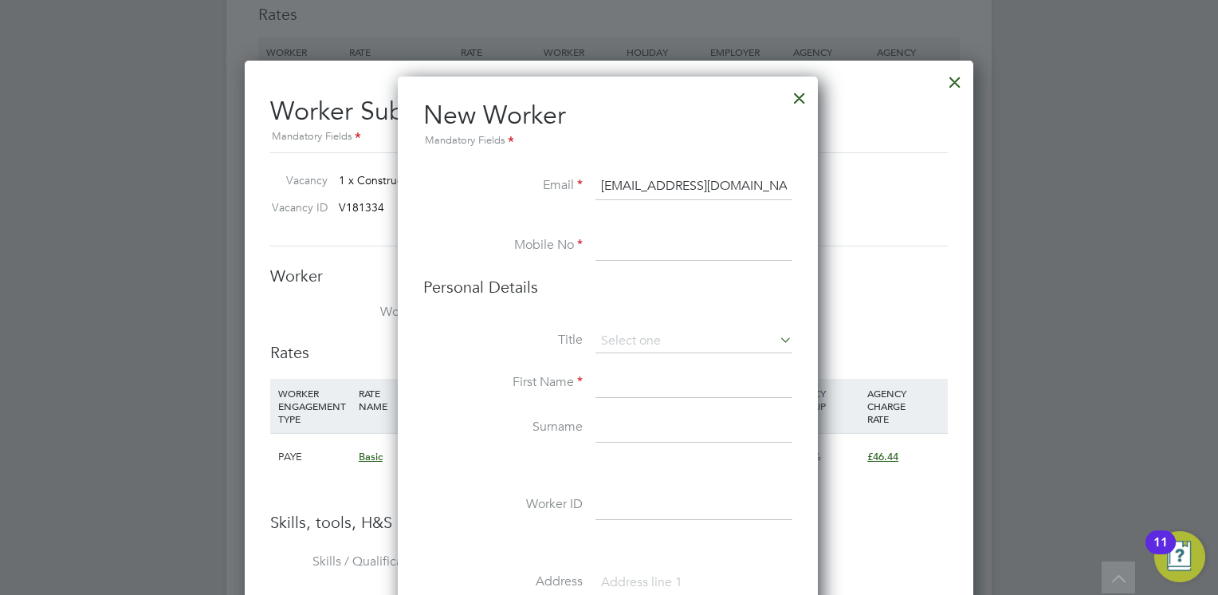
type input "fakharbhatti966@gmail.com"
click at [606, 246] on input at bounding box center [693, 246] width 197 height 29
click at [650, 254] on input at bounding box center [693, 246] width 197 height 29
paste input "7925742127"
click at [608, 244] on input "7925742127" at bounding box center [693, 246] width 197 height 29
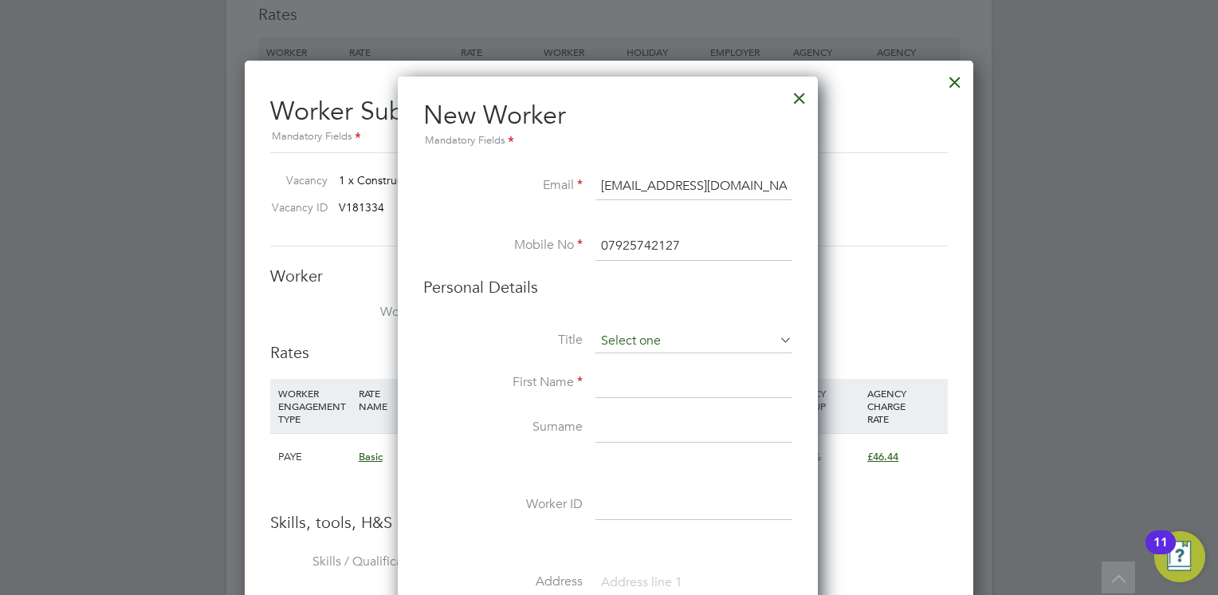
type input "07925742127"
click at [682, 330] on input at bounding box center [693, 341] width 197 height 24
drag, startPoint x: 673, startPoint y: 374, endPoint x: 670, endPoint y: 363, distance: 11.4
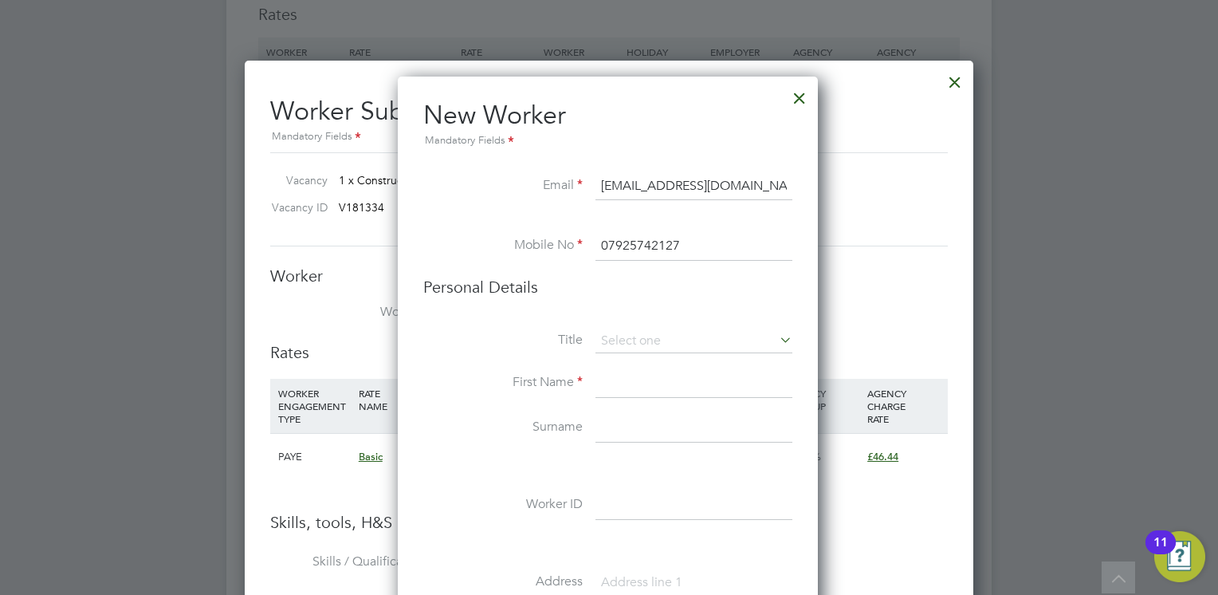
click at [653, 367] on li "Mr" at bounding box center [694, 362] width 198 height 21
type input "Mr"
click at [645, 381] on input at bounding box center [693, 383] width 197 height 29
type input "Fakhar"
type input "Hayat"
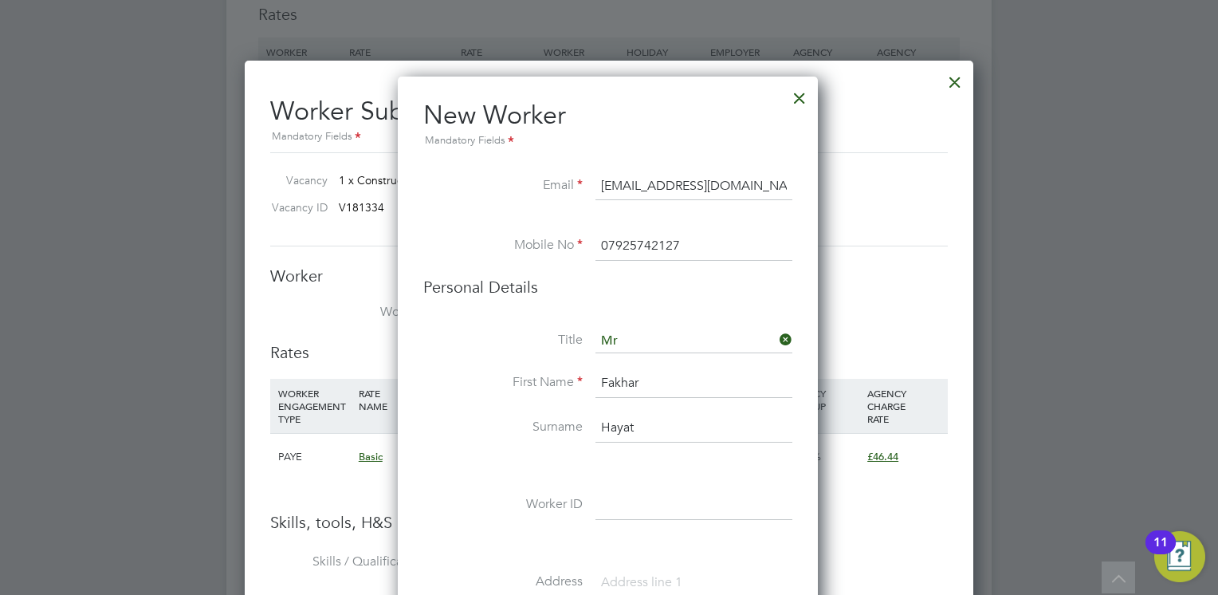
type input "Fakhar"
click at [650, 496] on input at bounding box center [693, 505] width 197 height 29
click at [542, 327] on li "Personal Details" at bounding box center [607, 303] width 369 height 53
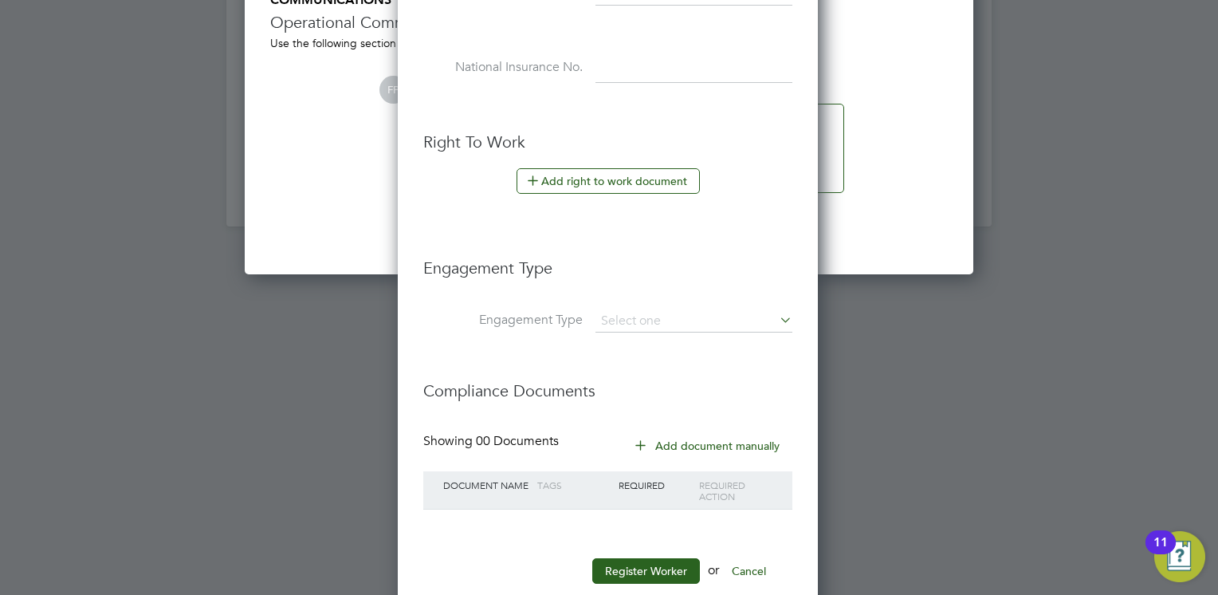
scroll to position [3613, 0]
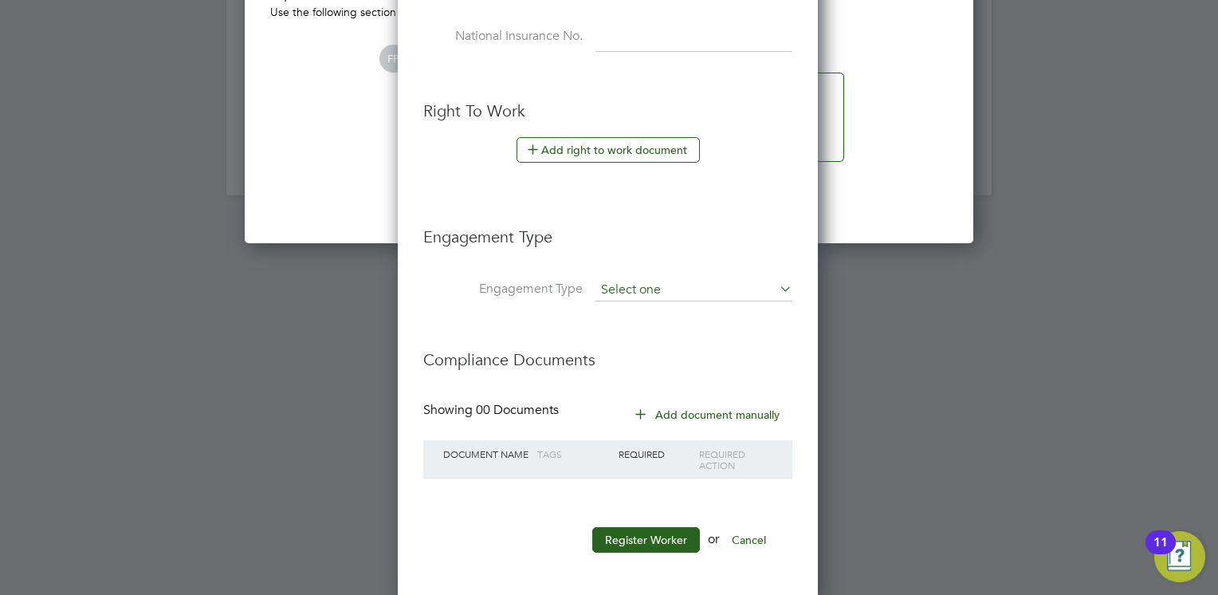
click at [639, 284] on input at bounding box center [693, 290] width 197 height 22
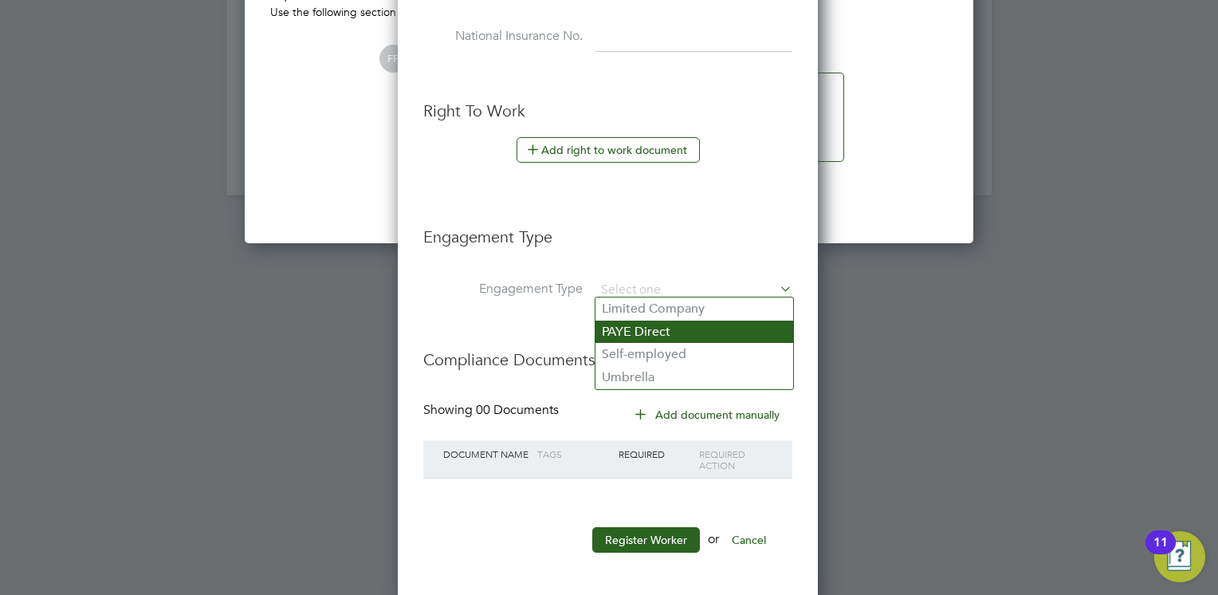
click at [624, 325] on li "PAYE Direct" at bounding box center [694, 331] width 198 height 23
type input "PAYE Direct"
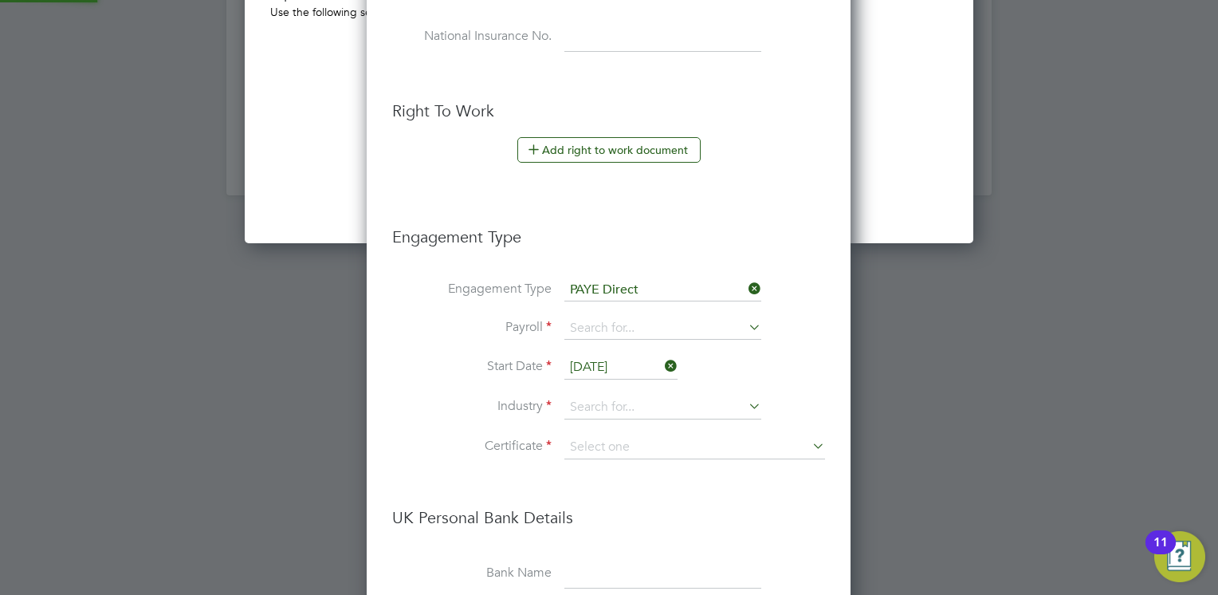
scroll to position [1805, 485]
click at [620, 357] on input "26 Sep 2025" at bounding box center [620, 368] width 113 height 24
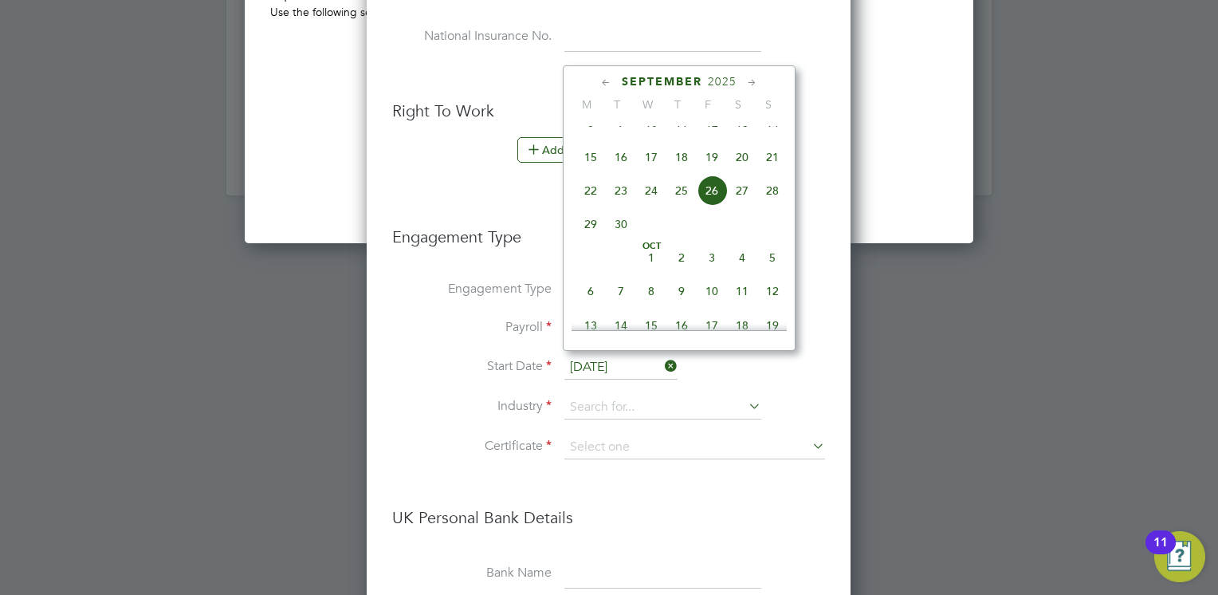
click at [591, 239] on span "29" at bounding box center [591, 224] width 30 height 30
type input "29 Sep 2025"
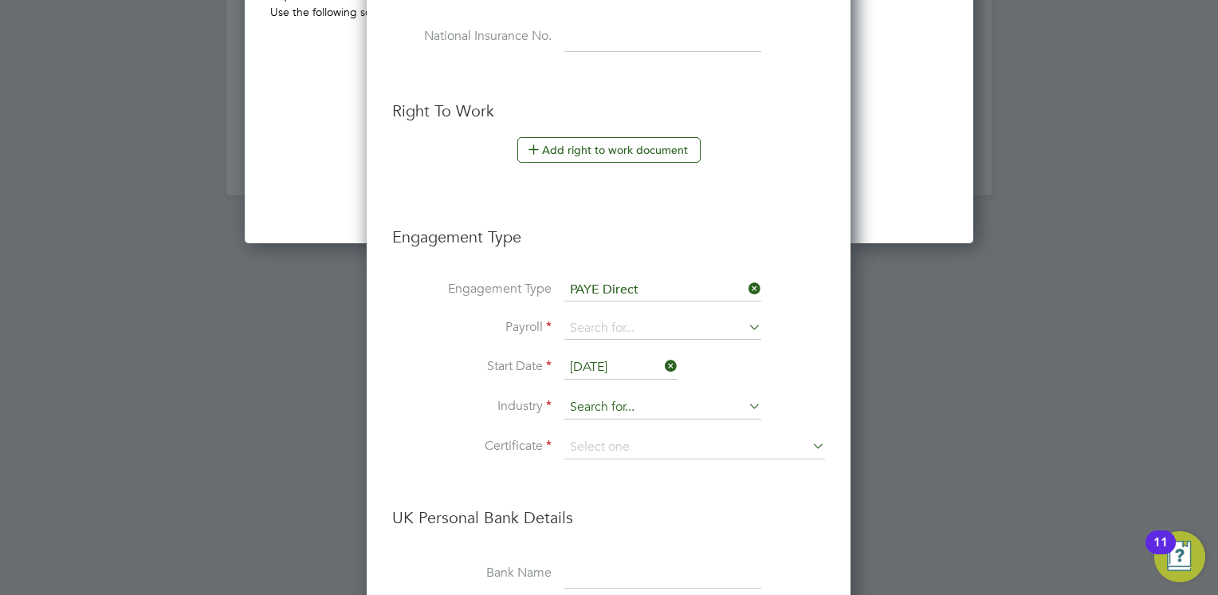
click at [650, 406] on input at bounding box center [662, 407] width 197 height 24
click at [665, 566] on li "Education" at bounding box center [663, 576] width 198 height 22
type input "Education"
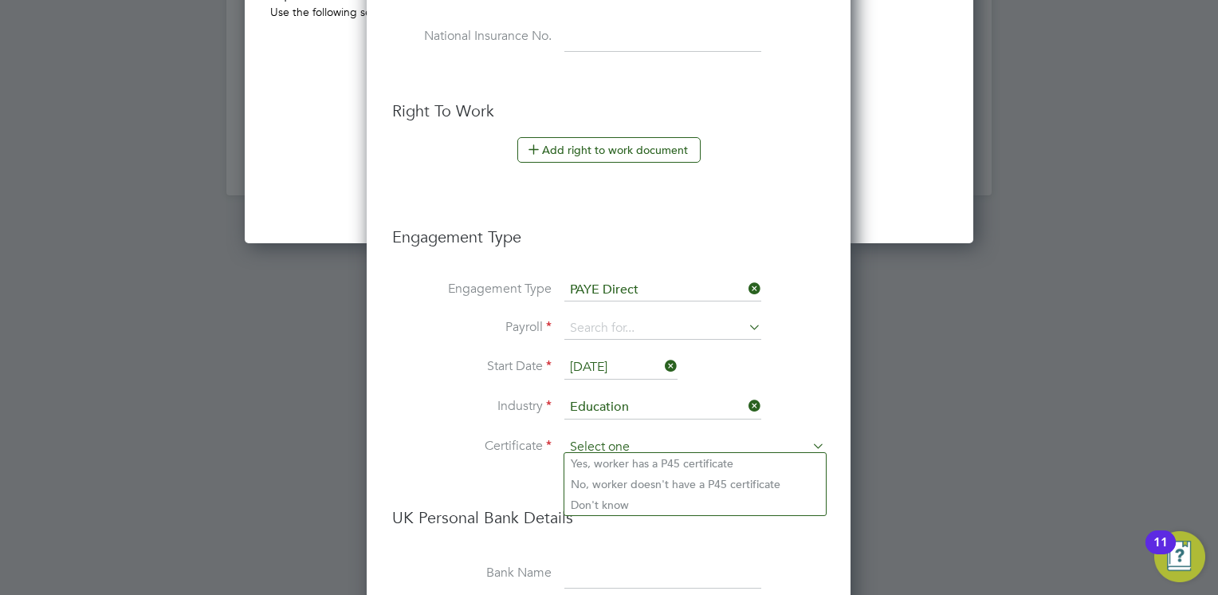
click at [671, 435] on input at bounding box center [694, 447] width 261 height 24
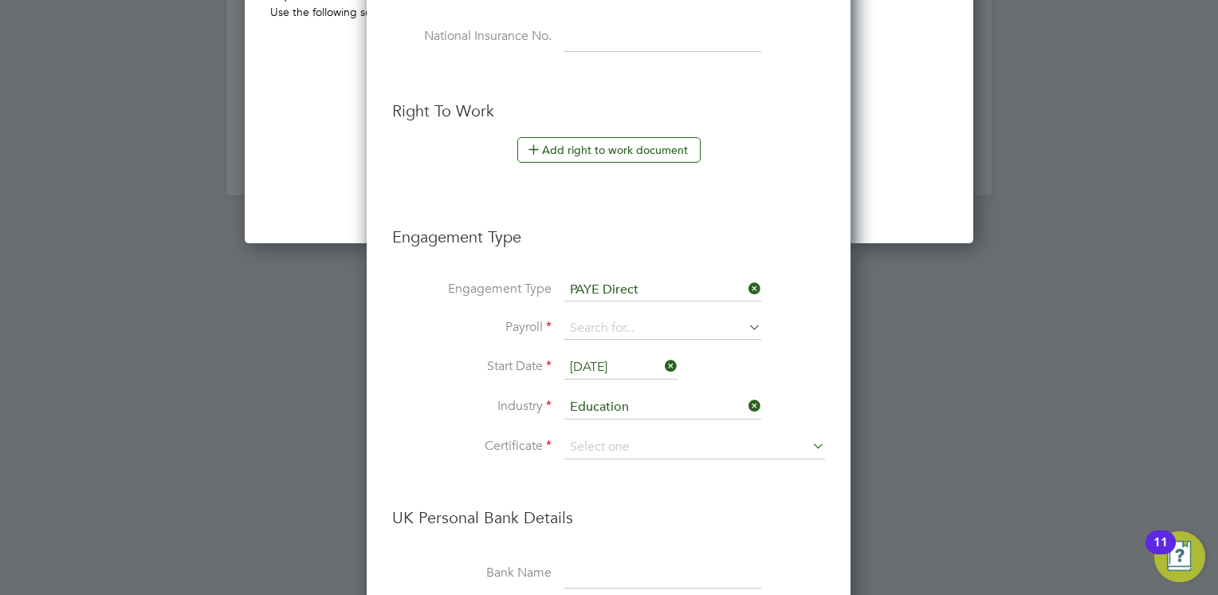
click at [658, 505] on li "Don't know" at bounding box center [694, 504] width 261 height 21
type input "Don't know"
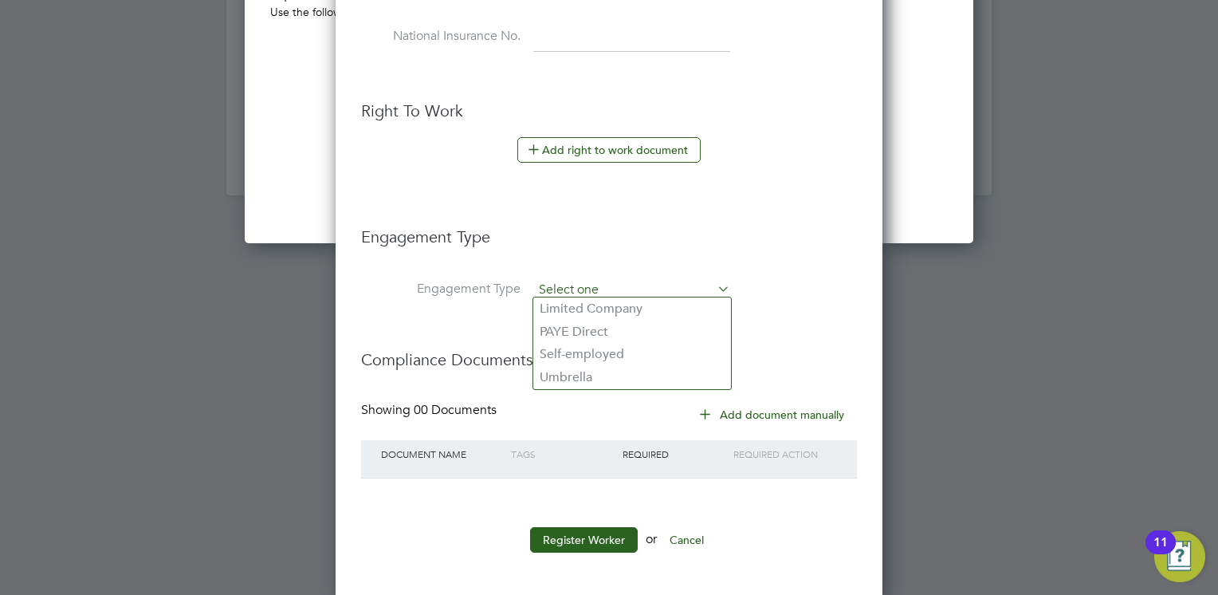
click at [684, 281] on input at bounding box center [631, 290] width 197 height 22
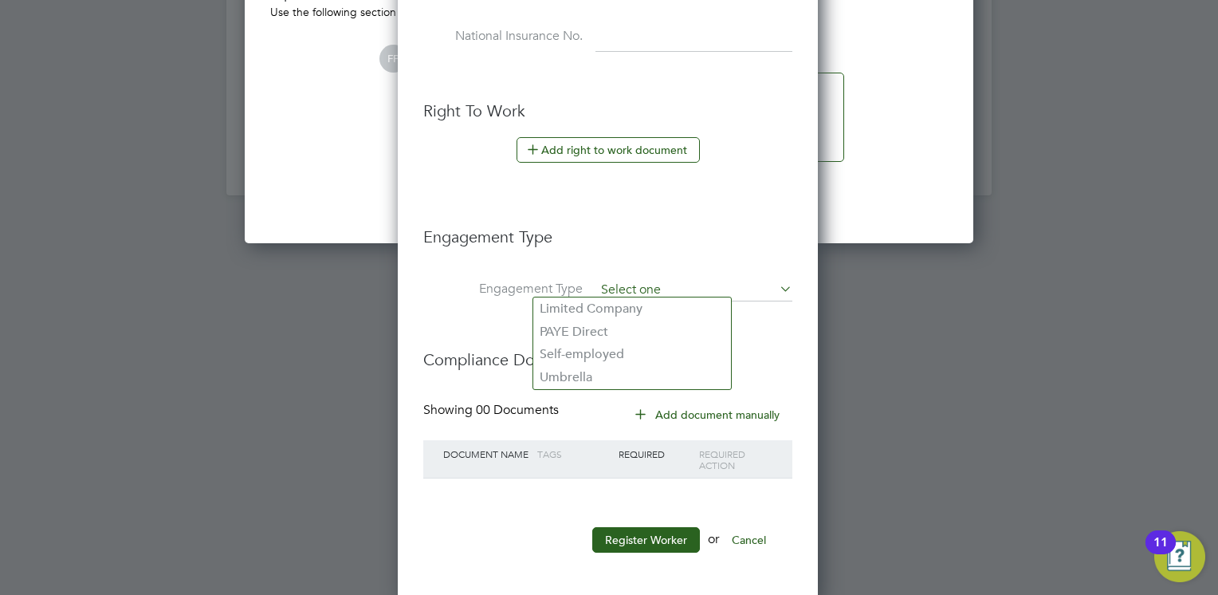
scroll to position [1342, 422]
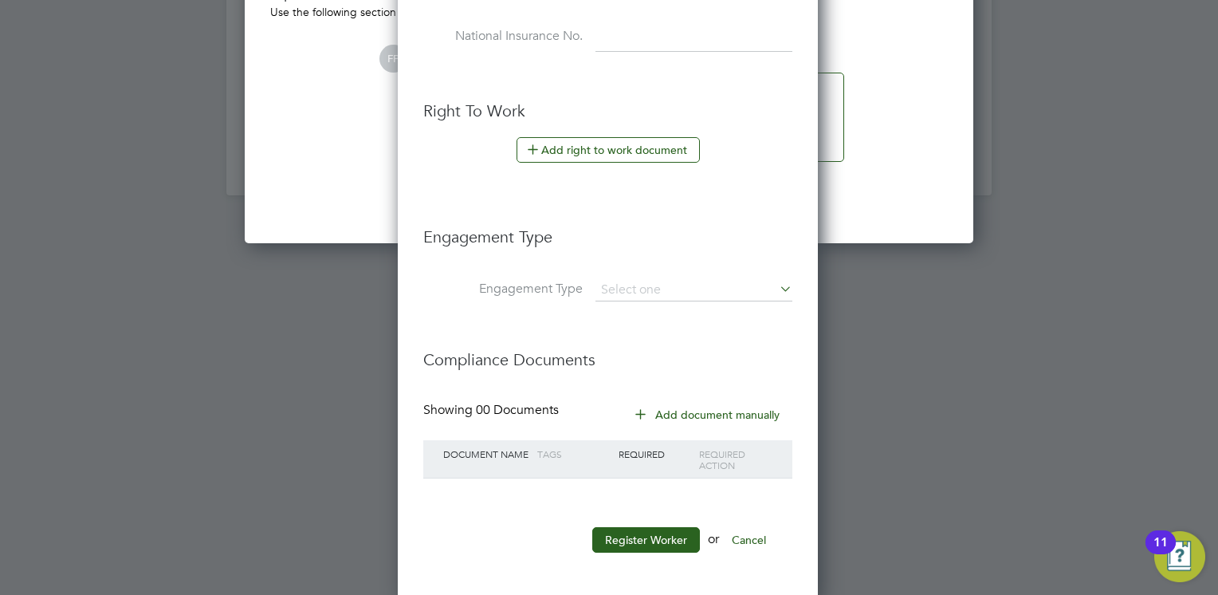
click at [638, 531] on button "Register Worker" at bounding box center [646, 540] width 108 height 26
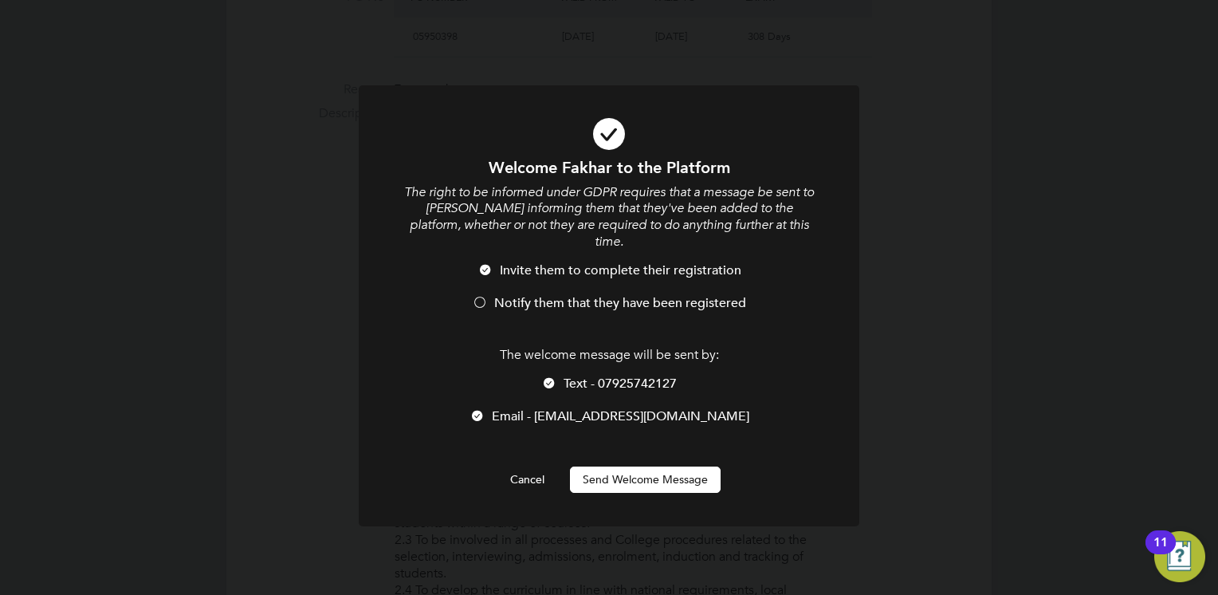
scroll to position [1342, 446]
click at [630, 466] on button "Send Welcome Message" at bounding box center [645, 479] width 151 height 26
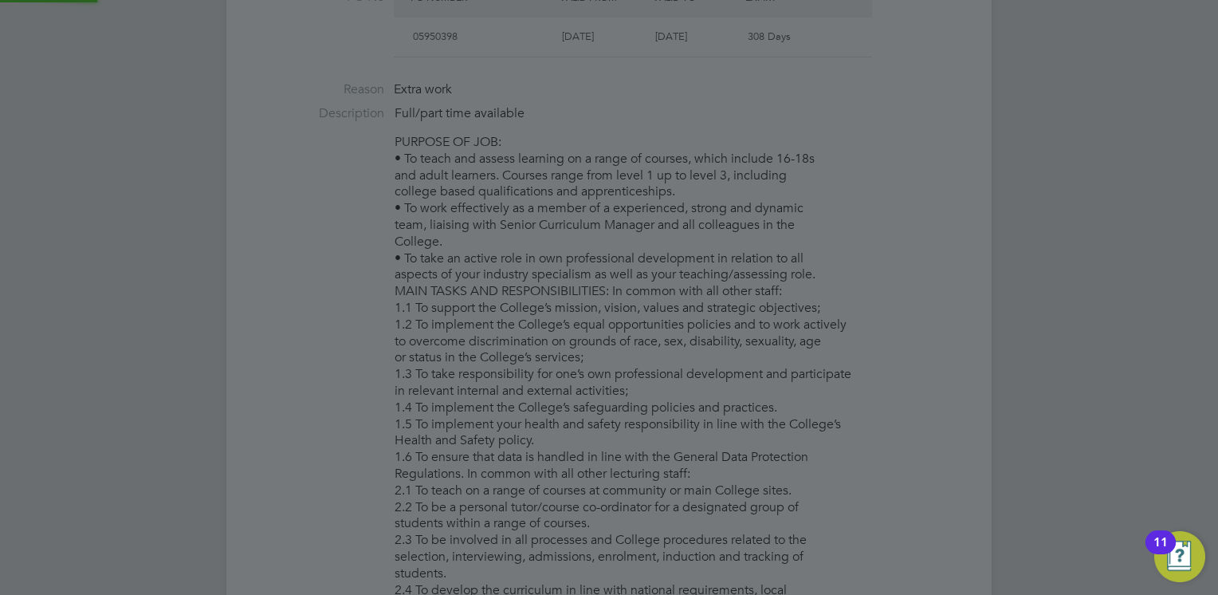
type input "Fakhar Hayat"
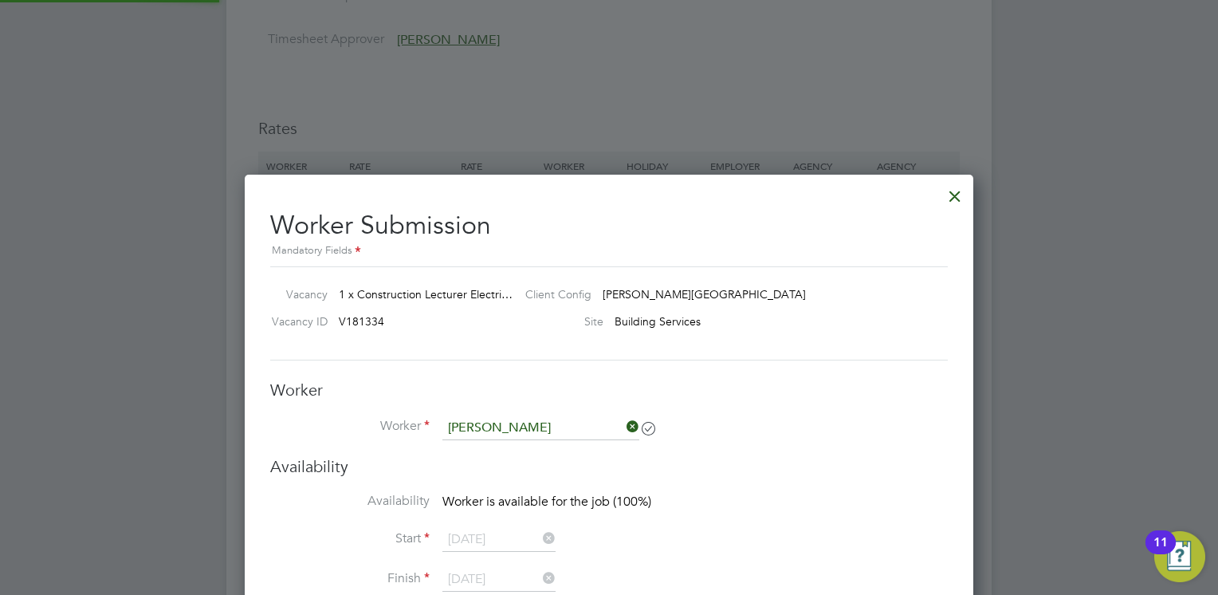
scroll to position [2790, 0]
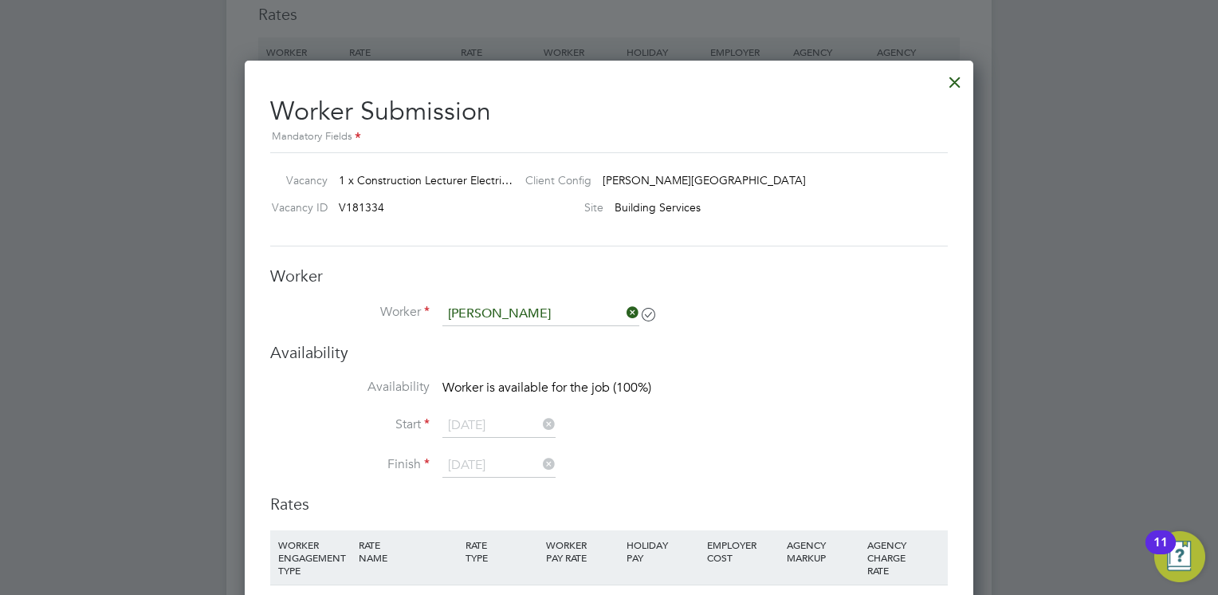
click at [721, 433] on li "Start 29 Sep 2025" at bounding box center [609, 434] width 678 height 40
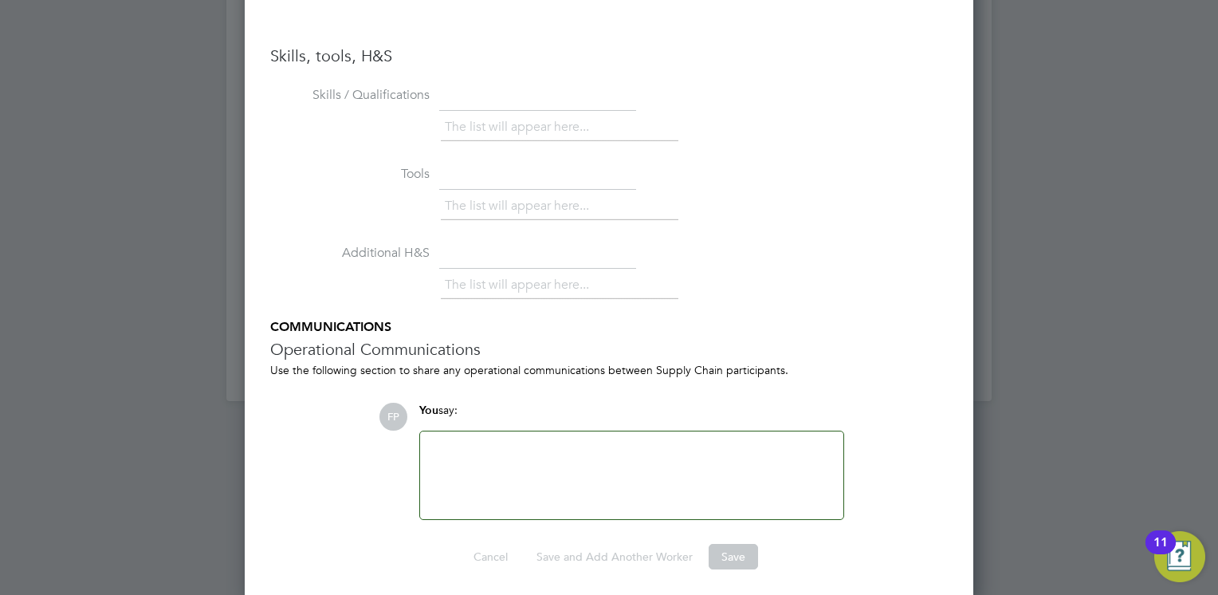
scroll to position [3409, 0]
click at [641, 472] on div at bounding box center [632, 473] width 404 height 69
click at [815, 166] on li "Tools The list will appear here..." at bounding box center [609, 198] width 678 height 79
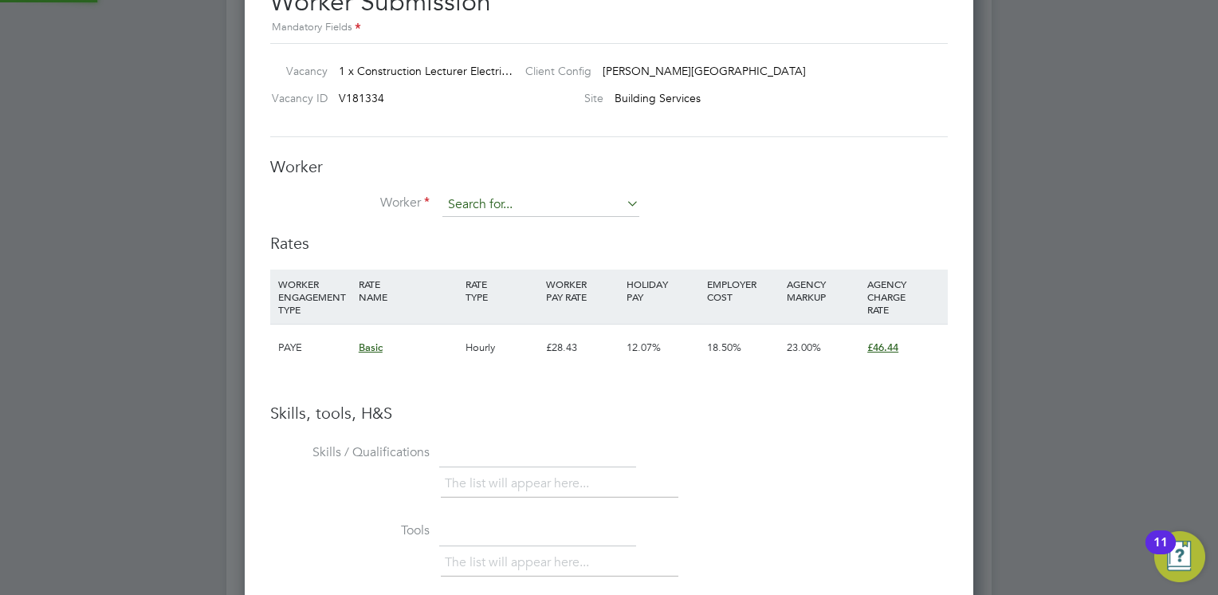
scroll to position [1004, 729]
click at [574, 198] on input at bounding box center [540, 205] width 197 height 24
click at [548, 219] on li "Fak har Hayat" at bounding box center [541, 226] width 198 height 22
type input "Fakhar Hayat"
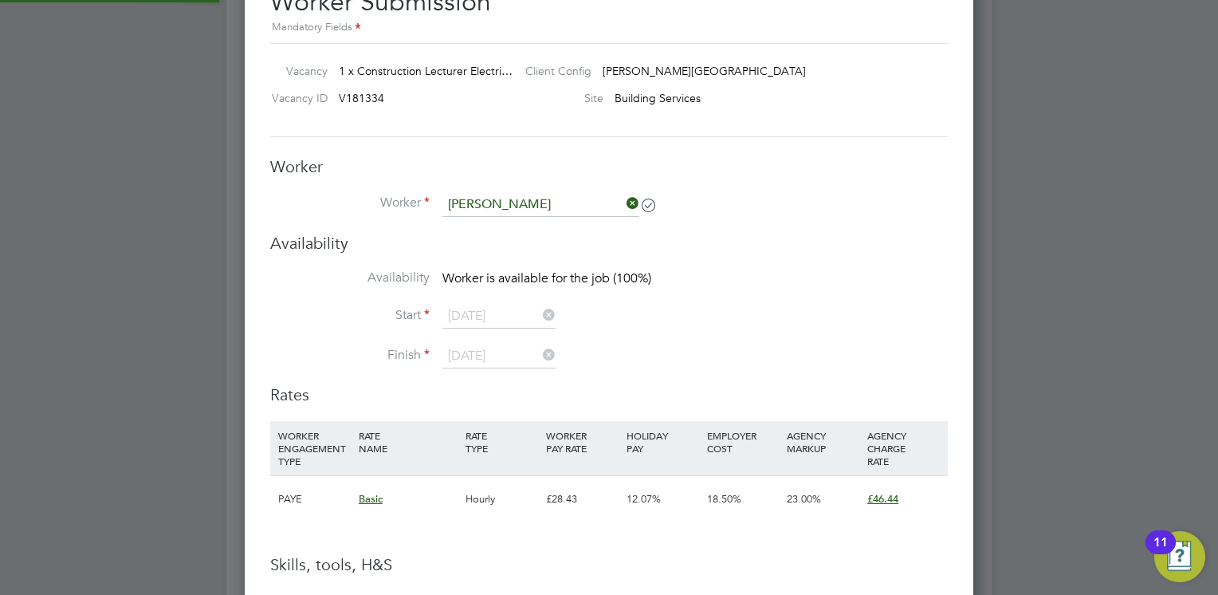
scroll to position [1330, 729]
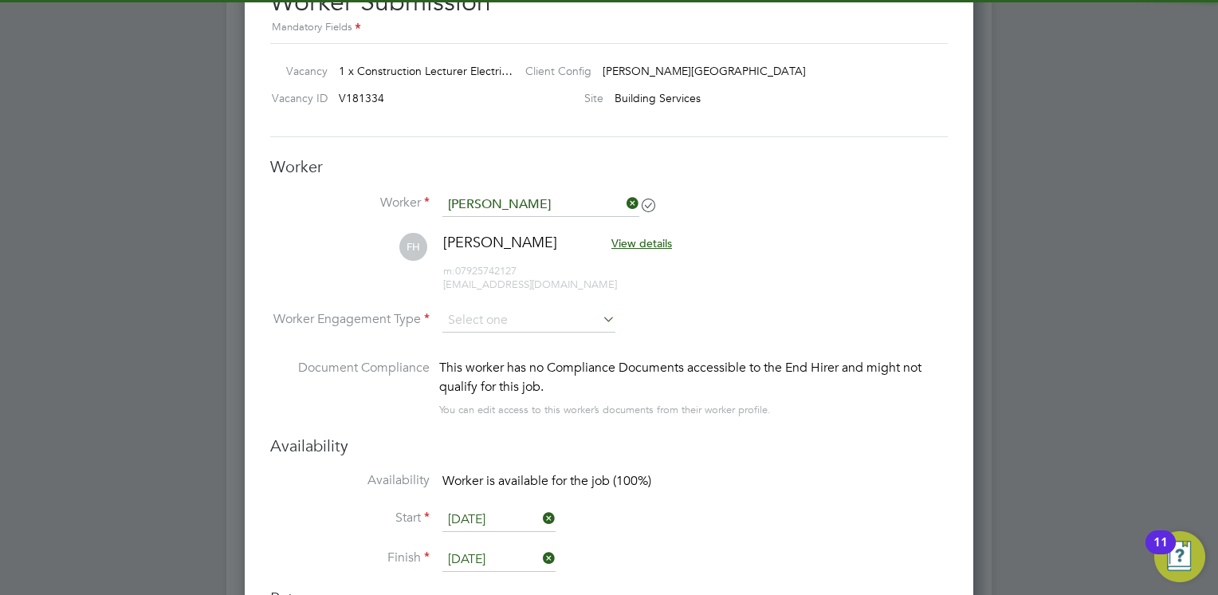
click at [561, 330] on li "Worker Engagement Type" at bounding box center [609, 332] width 678 height 49
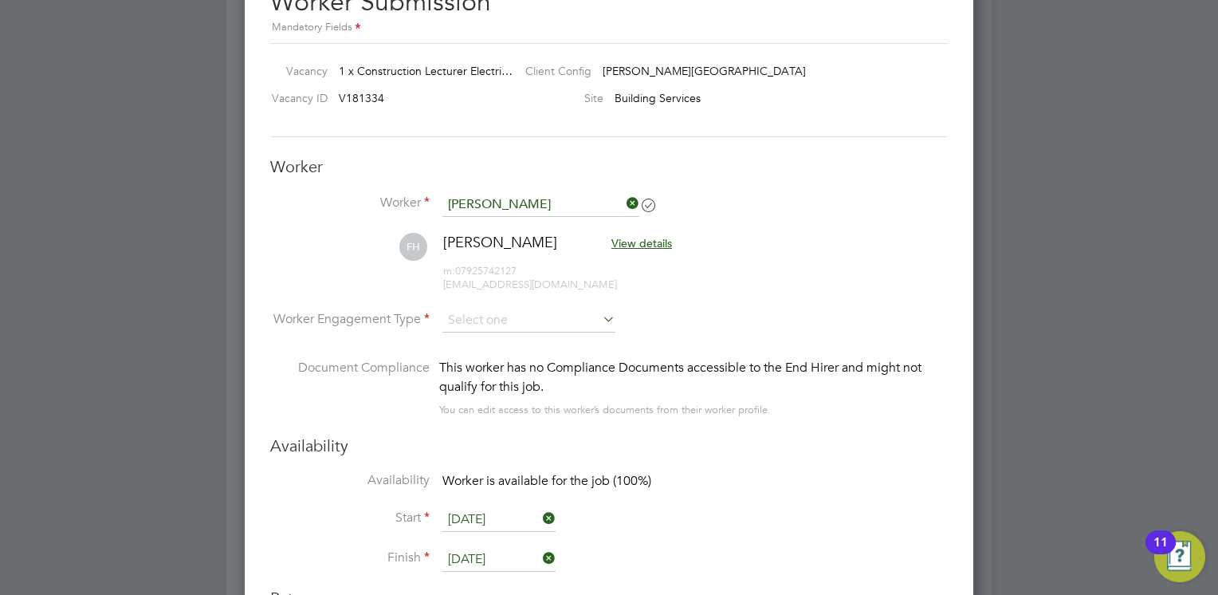
click at [561, 330] on li "Worker Engagement Type" at bounding box center [609, 332] width 678 height 49
click at [542, 320] on input at bounding box center [528, 320] width 173 height 24
click at [526, 357] on li "PAYE" at bounding box center [529, 361] width 174 height 21
type input "PAYE"
click at [756, 328] on li "Worker Engagement Type PAYE" at bounding box center [609, 332] width 678 height 49
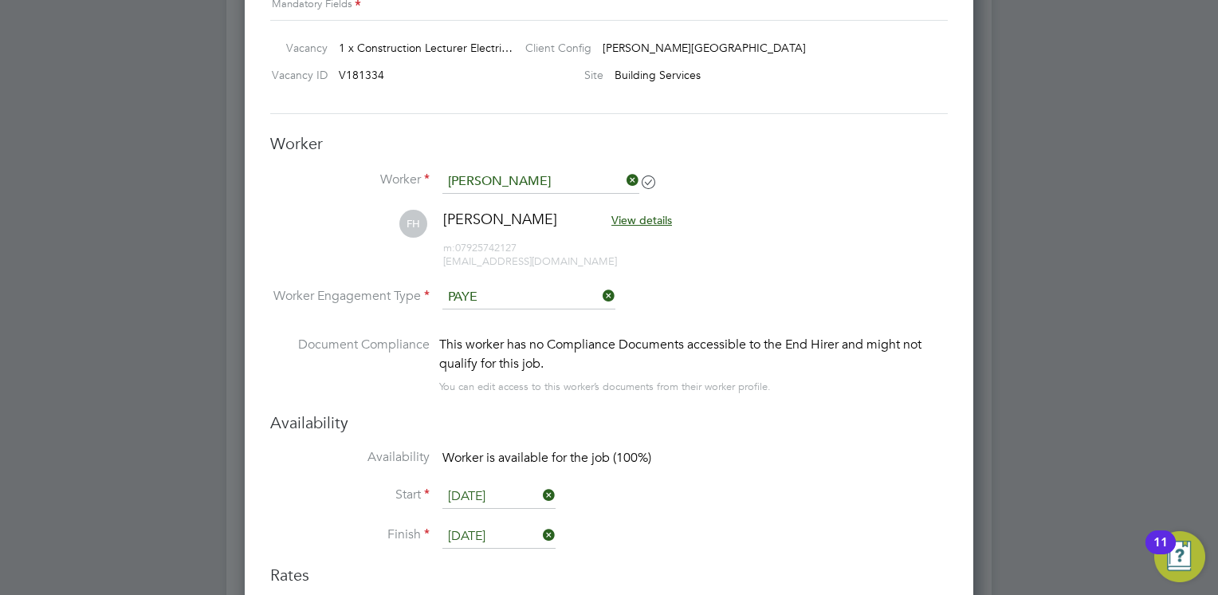
click at [756, 328] on li "Worker Engagement Type PAYE" at bounding box center [609, 309] width 678 height 49
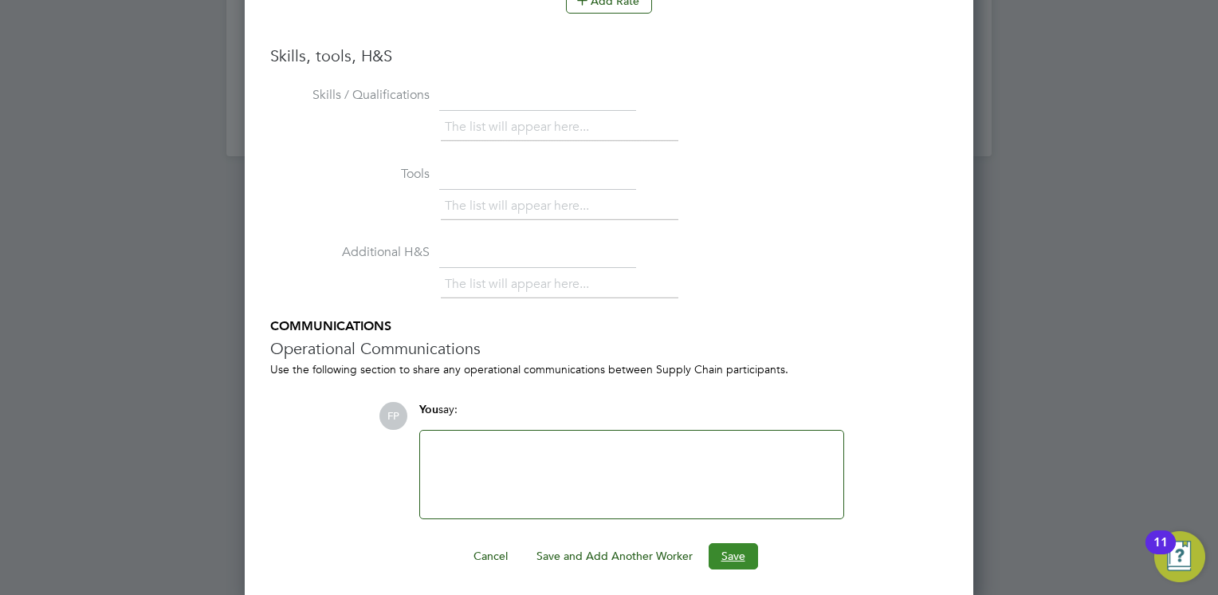
click at [743, 550] on button "Save" at bounding box center [733, 556] width 49 height 26
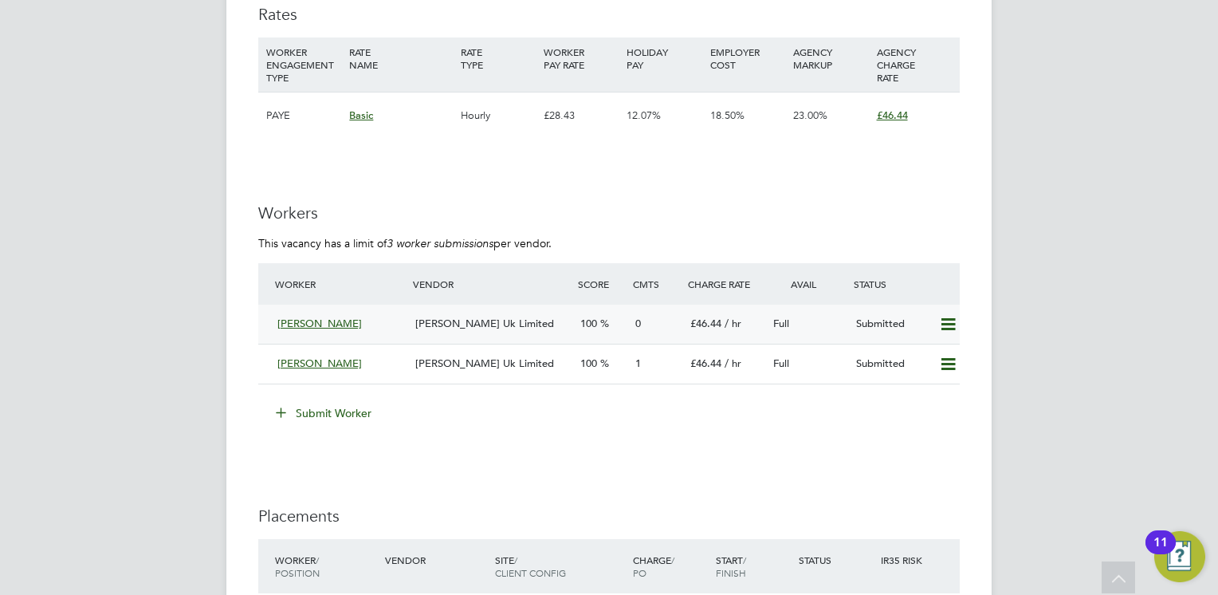
click at [383, 322] on div "Fakhar Hayat" at bounding box center [340, 324] width 138 height 26
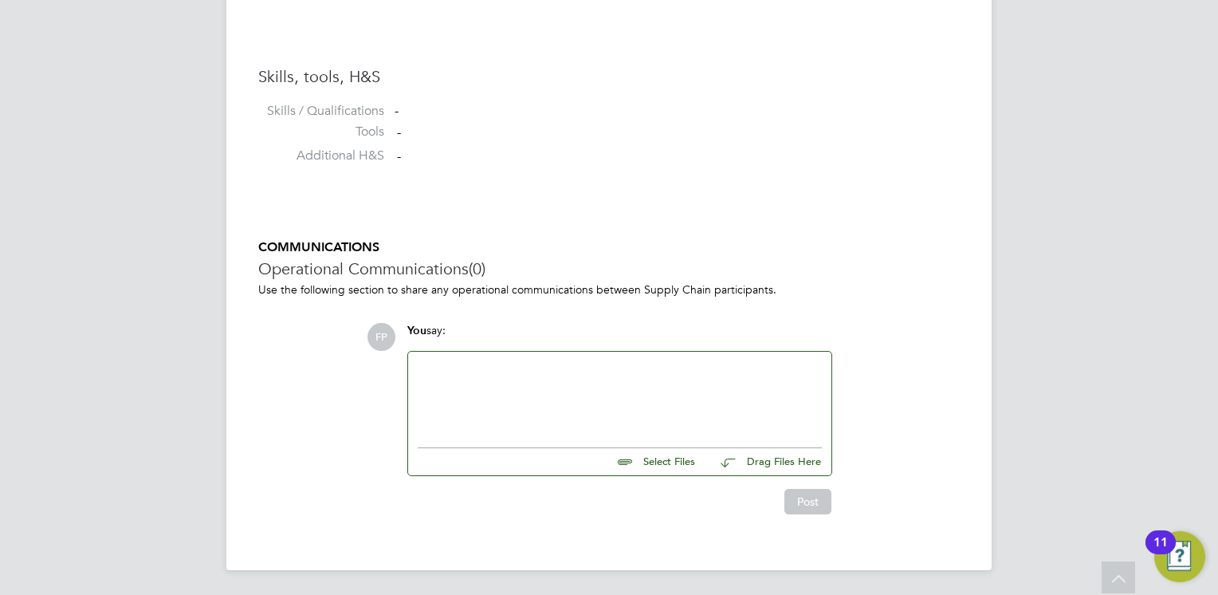
click at [682, 456] on input "file" at bounding box center [702, 459] width 239 height 22
type input "C:\fakepath\FAKHAR HAYAT - MH CV.pdf"
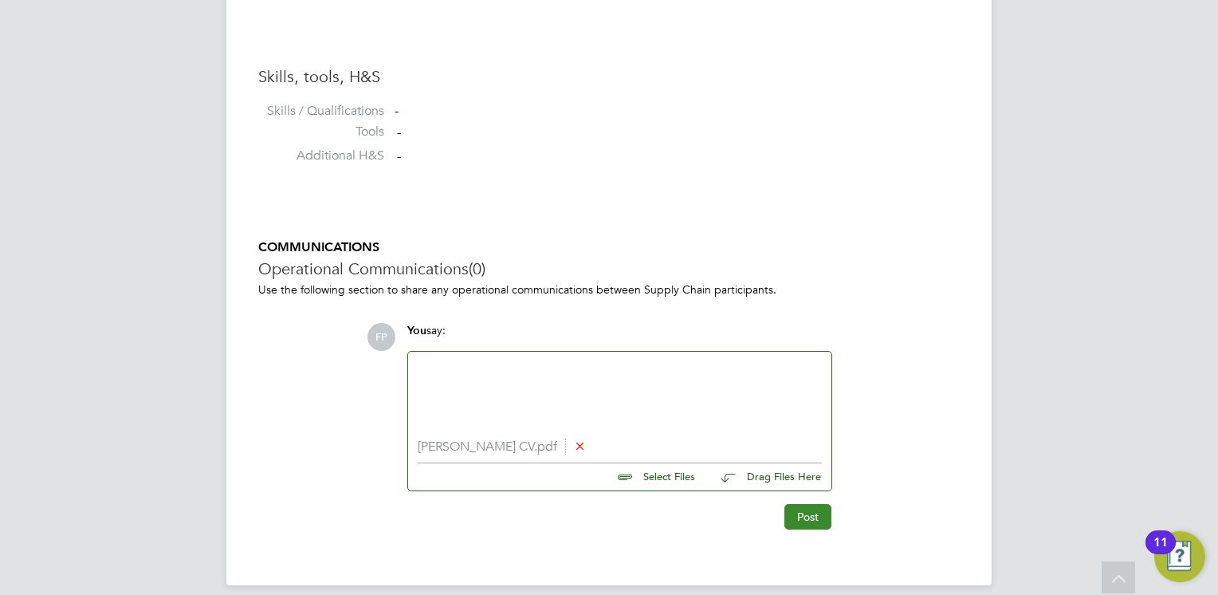
click at [806, 506] on button "Post" at bounding box center [807, 517] width 47 height 26
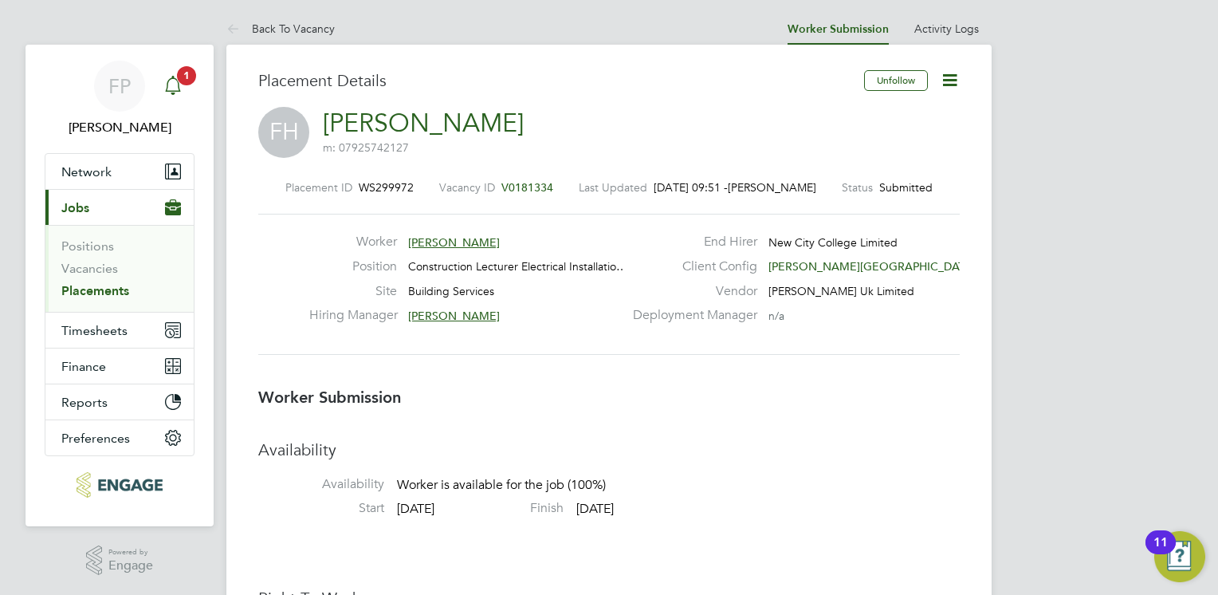
click at [185, 88] on div "Main navigation" at bounding box center [173, 86] width 32 height 32
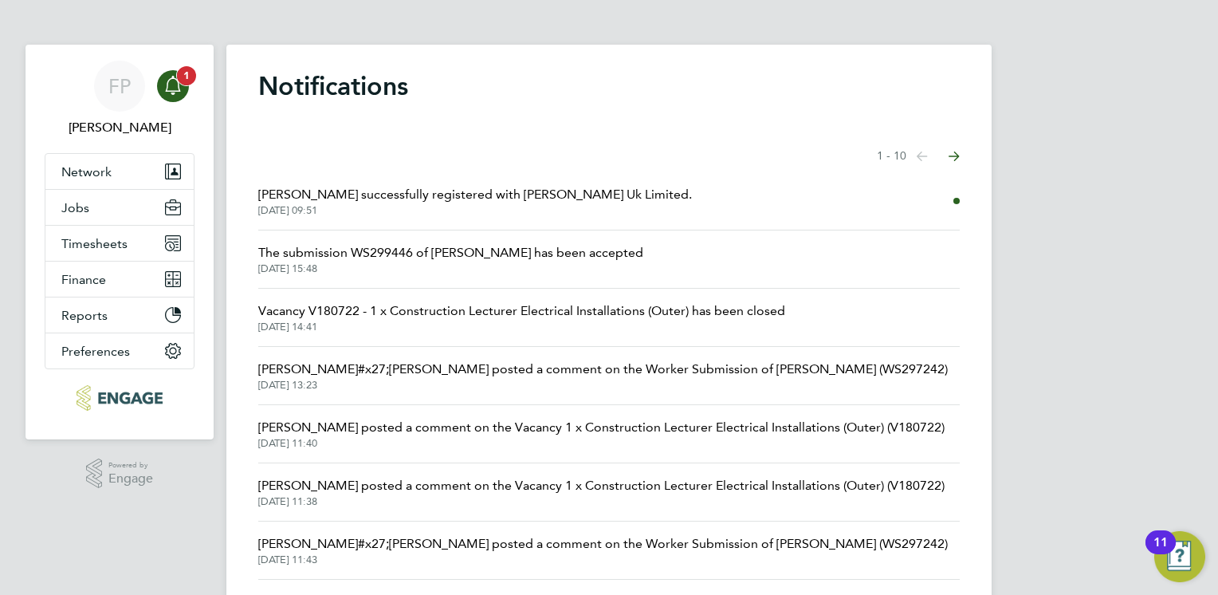
click at [179, 81] on span "1" at bounding box center [186, 75] width 19 height 19
